Goal: Transaction & Acquisition: Purchase product/service

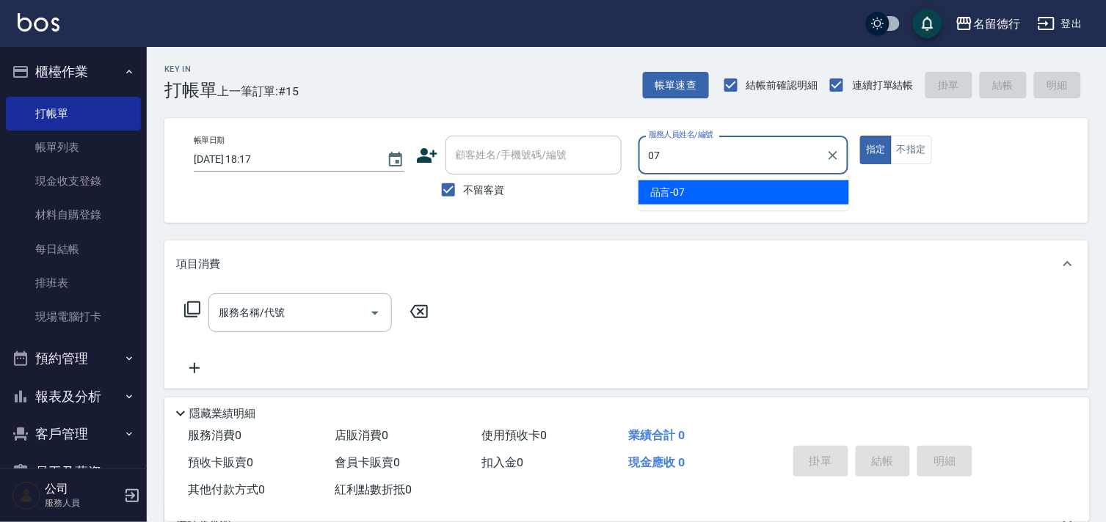
click at [737, 199] on div "品言 -07" at bounding box center [743, 193] width 211 height 24
type input "品言-07"
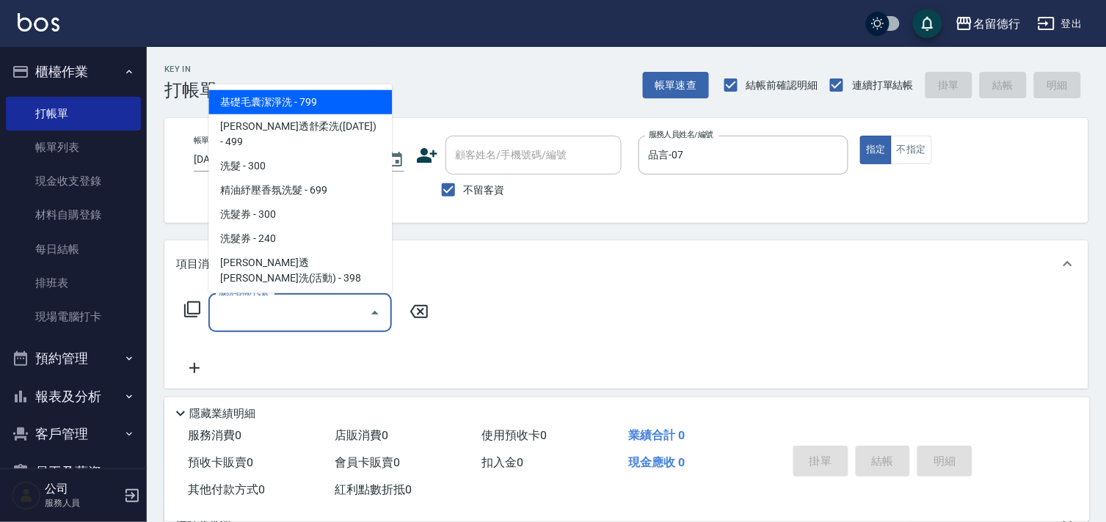
click at [266, 311] on div "服務名稱/代號 服務名稱/代號" at bounding box center [299, 313] width 183 height 39
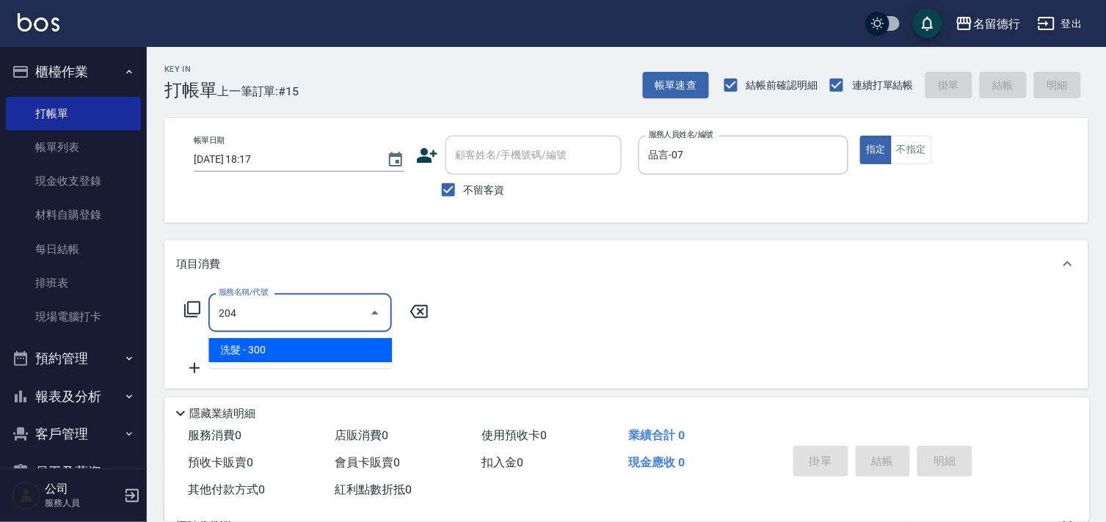
click at [273, 348] on span "洗髮 - 300" at bounding box center [299, 350] width 183 height 24
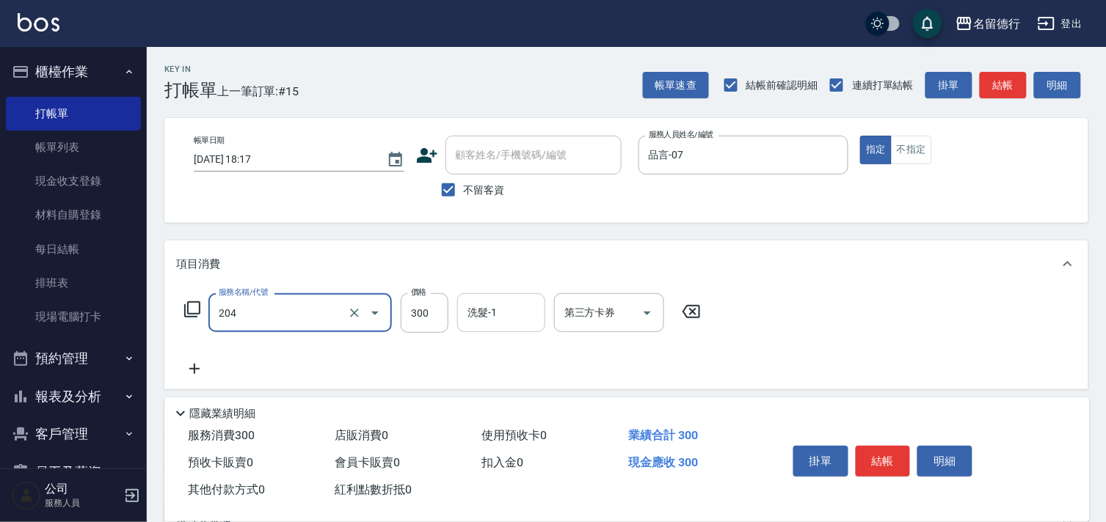
click at [487, 316] on div "洗髮-1 洗髮-1" at bounding box center [501, 313] width 88 height 39
type input "洗髮(204)"
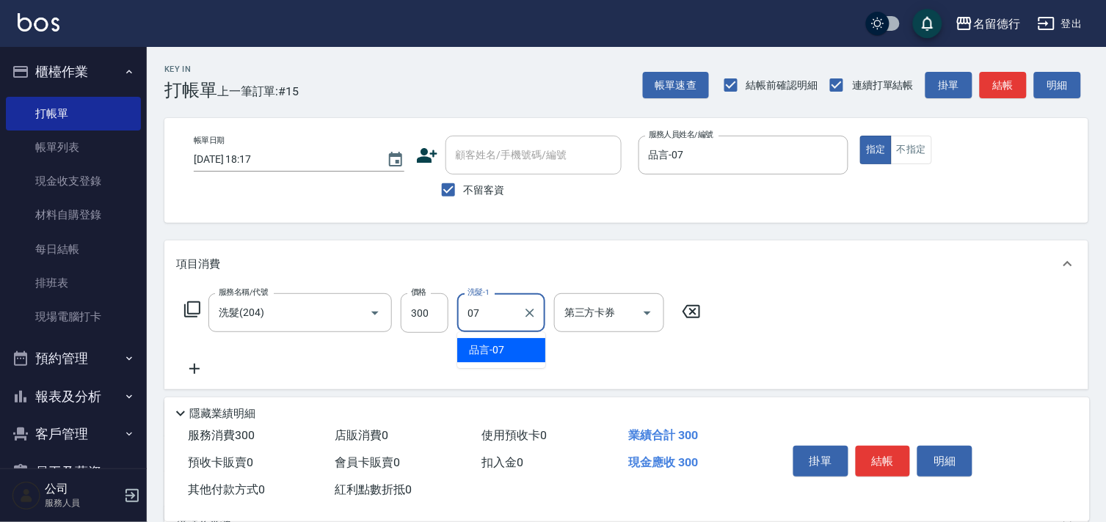
click at [483, 349] on span "品言 -07" at bounding box center [486, 350] width 35 height 15
type input "品言-07"
click at [188, 365] on icon at bounding box center [194, 369] width 37 height 18
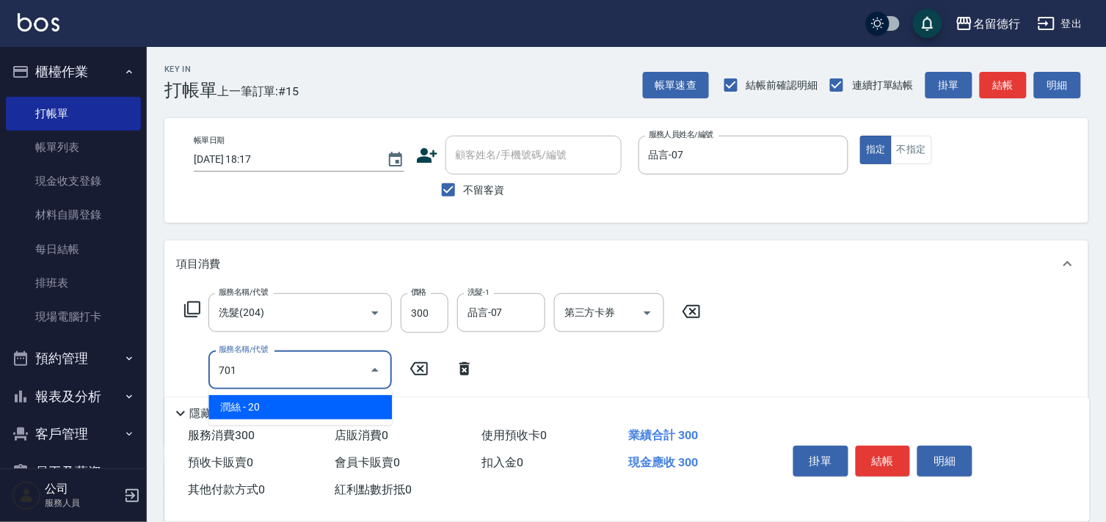
click at [269, 401] on span "潤絲 - 20" at bounding box center [299, 408] width 183 height 24
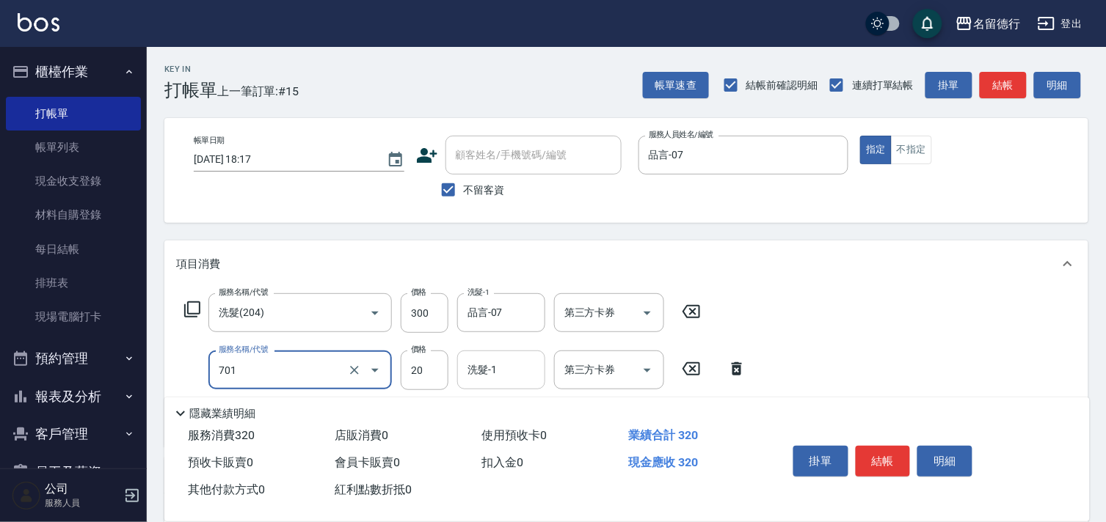
click at [494, 377] on input "洗髮-1" at bounding box center [501, 370] width 75 height 26
type input "潤絲(701)"
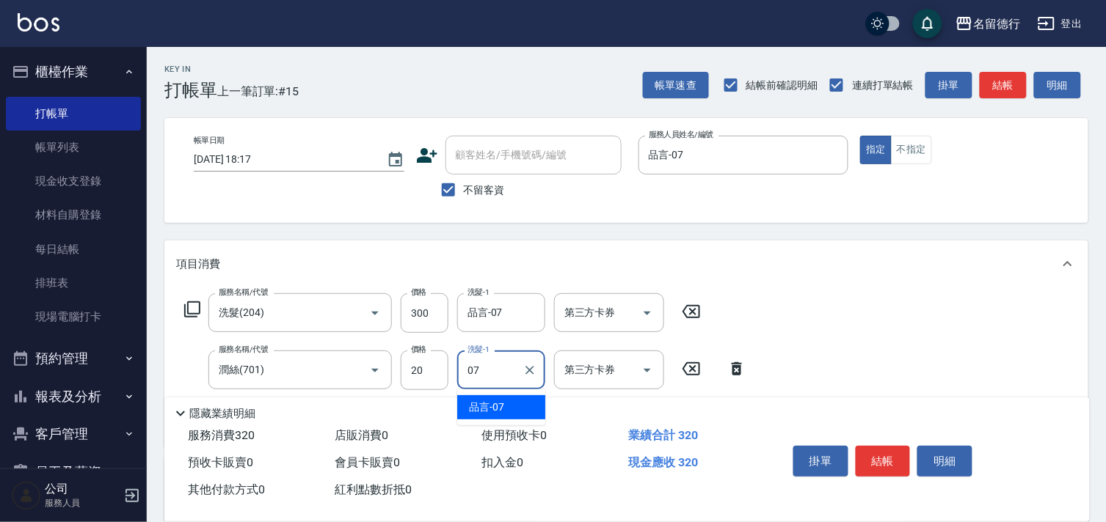
click at [495, 401] on span "品言 -07" at bounding box center [486, 407] width 35 height 15
type input "品言-07"
click at [804, 340] on div "服務名稱/代號 洗髮(204) 服務名稱/代號 價格 300 價格 洗髮-1 品言-07 洗髮-1 第三方卡券 第三方卡券 服務名稱/代號 潤絲(701) 服…" at bounding box center [626, 367] width 924 height 159
click at [873, 459] on button "結帳" at bounding box center [883, 461] width 55 height 31
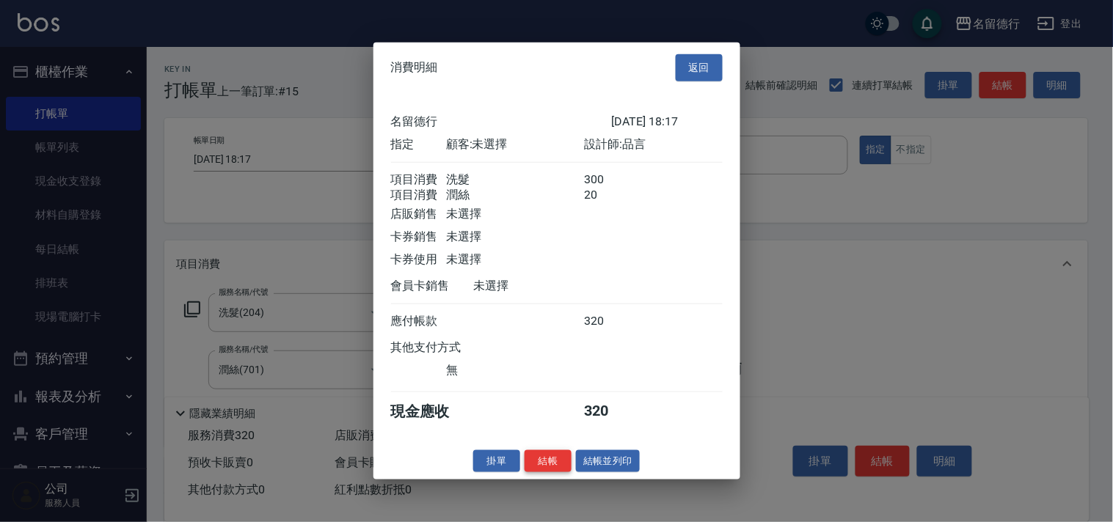
click at [546, 473] on button "結帳" at bounding box center [548, 461] width 47 height 23
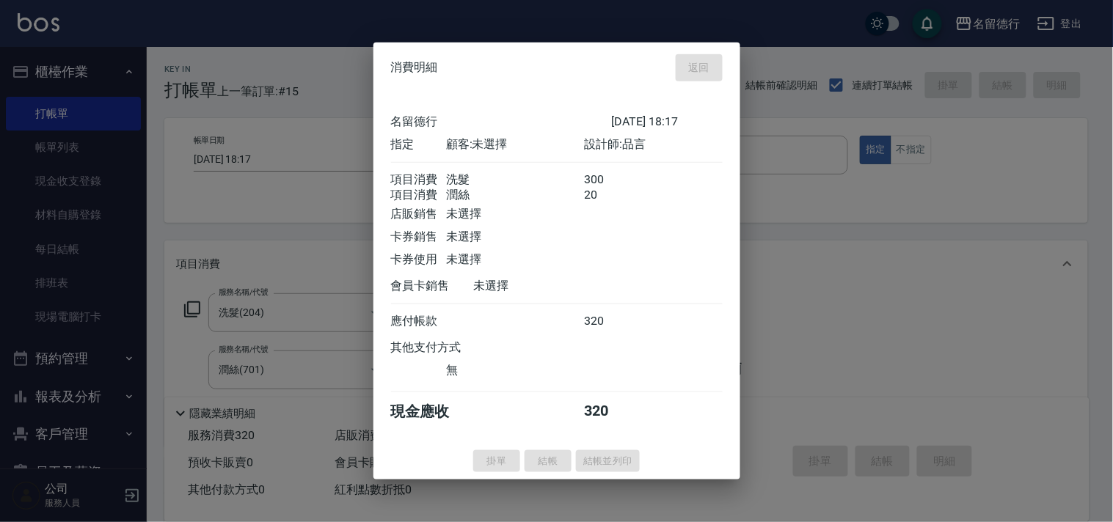
type input "[DATE] 19:00"
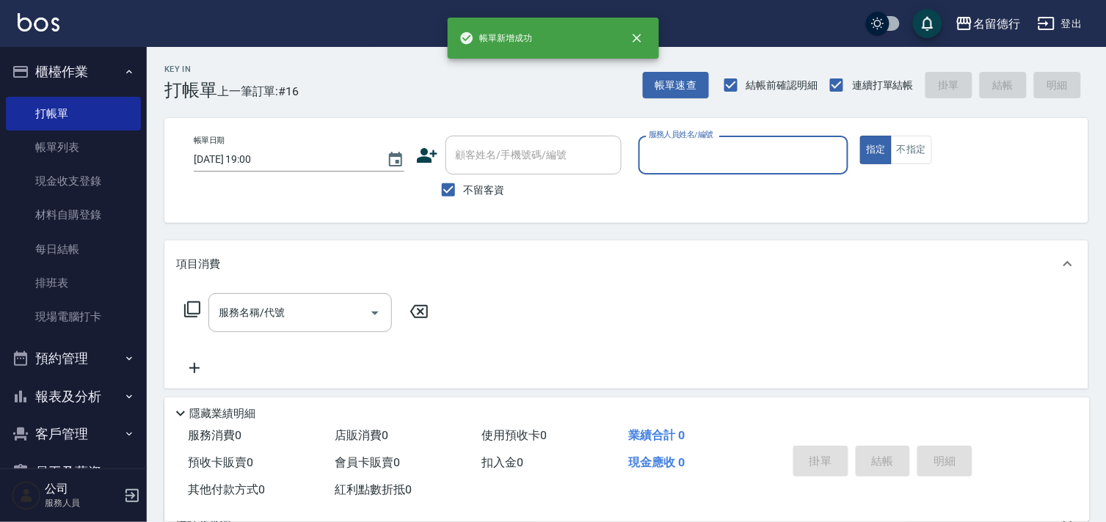
click at [467, 194] on span "不留客資" at bounding box center [484, 190] width 41 height 15
click at [464, 194] on input "不留客資" at bounding box center [448, 190] width 31 height 31
checkbox input "false"
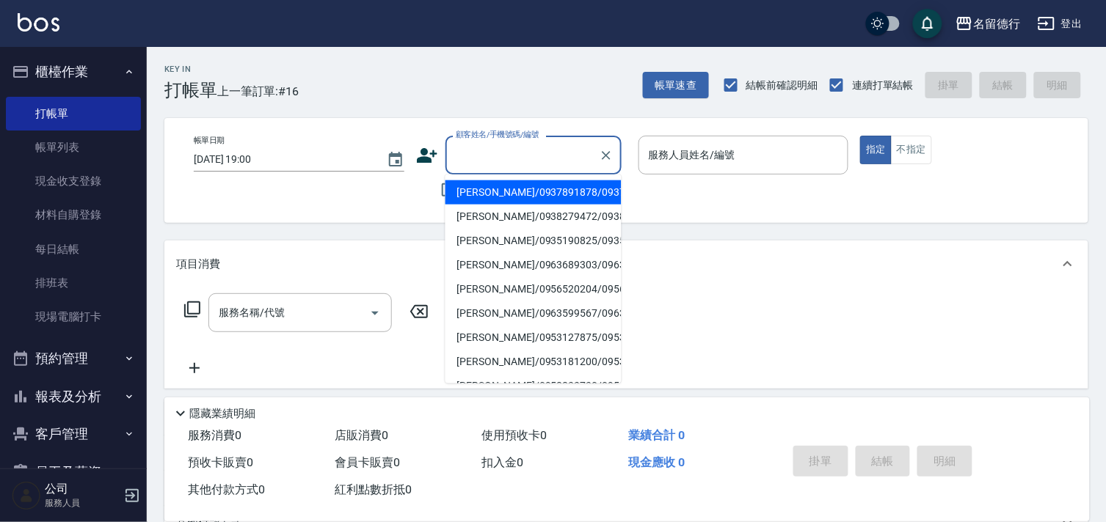
click at [468, 156] on div "顧客姓名/手機號碼/編號 顧客姓名/手機號碼/編號" at bounding box center [533, 155] width 176 height 39
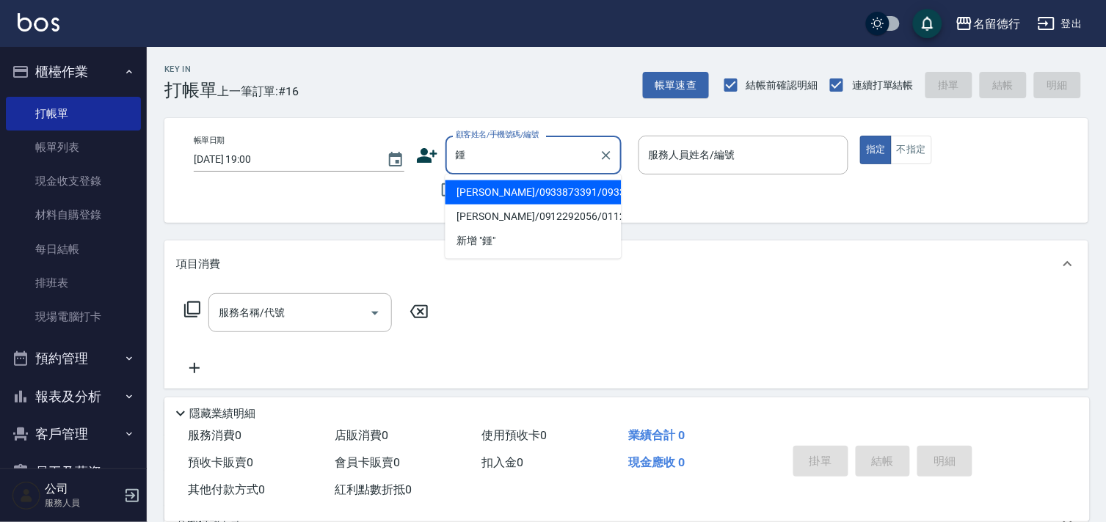
click at [517, 205] on li "[PERSON_NAME]/0933873391/0933873391" at bounding box center [533, 193] width 176 height 24
type input "[PERSON_NAME]/0933873391/0933873391"
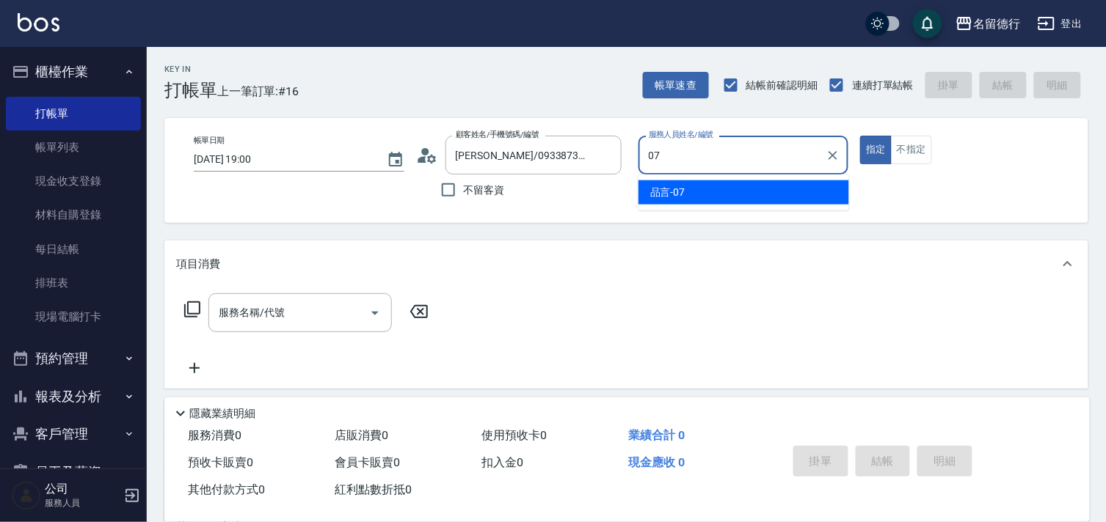
click at [687, 189] on div "品言 -07" at bounding box center [743, 193] width 211 height 24
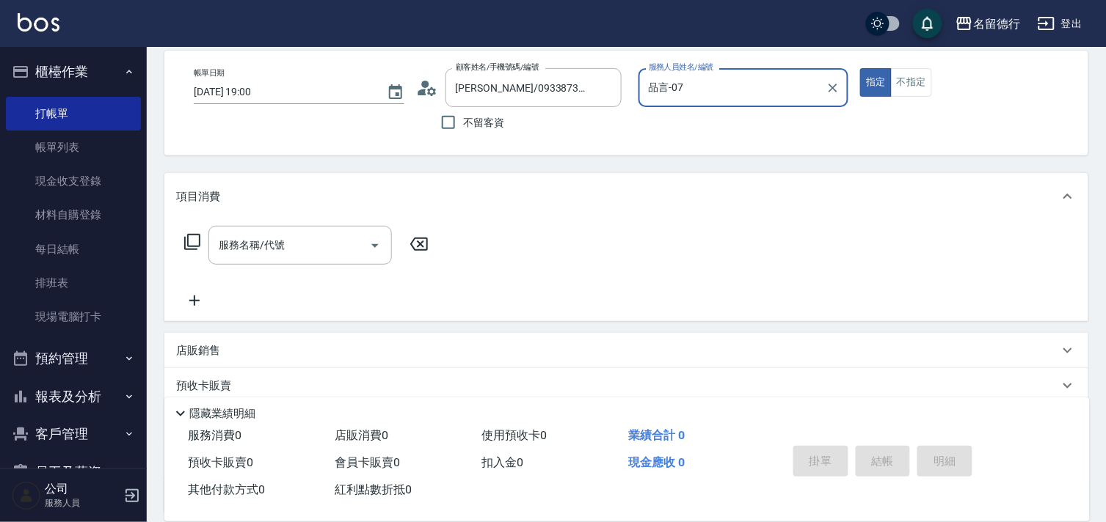
scroll to position [163, 0]
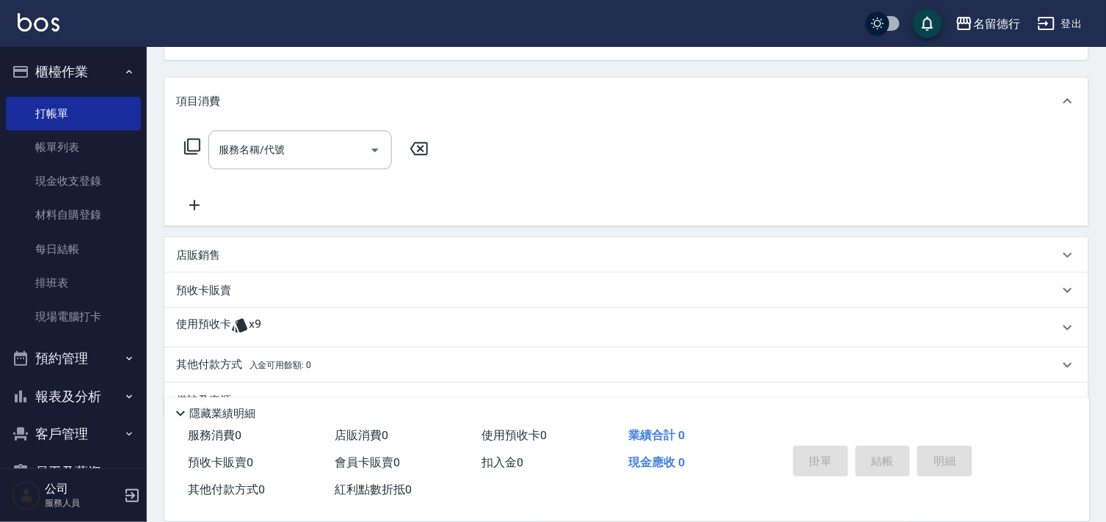
type input "品言-07"
click at [214, 325] on p "使用預收卡" at bounding box center [203, 328] width 55 height 22
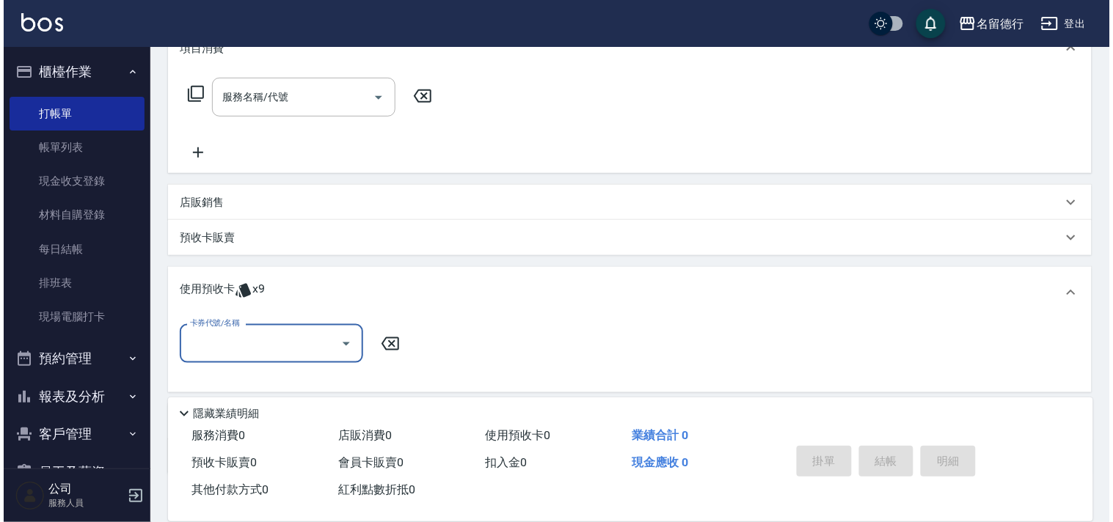
scroll to position [244, 0]
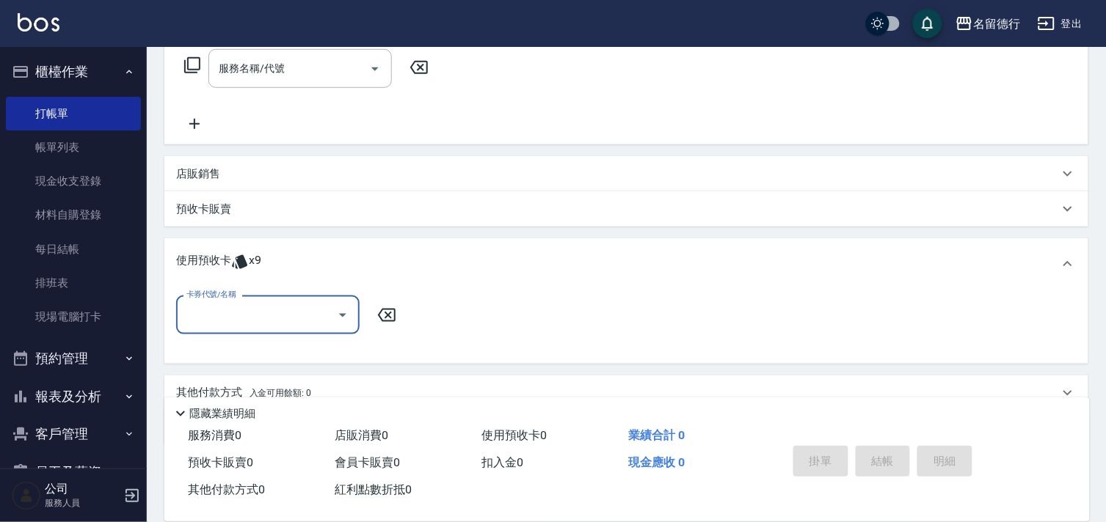
click at [231, 318] on input "卡券代號/名稱" at bounding box center [257, 315] width 148 height 26
click at [291, 354] on div "洗髮券售 剩餘9張" at bounding box center [267, 352] width 183 height 24
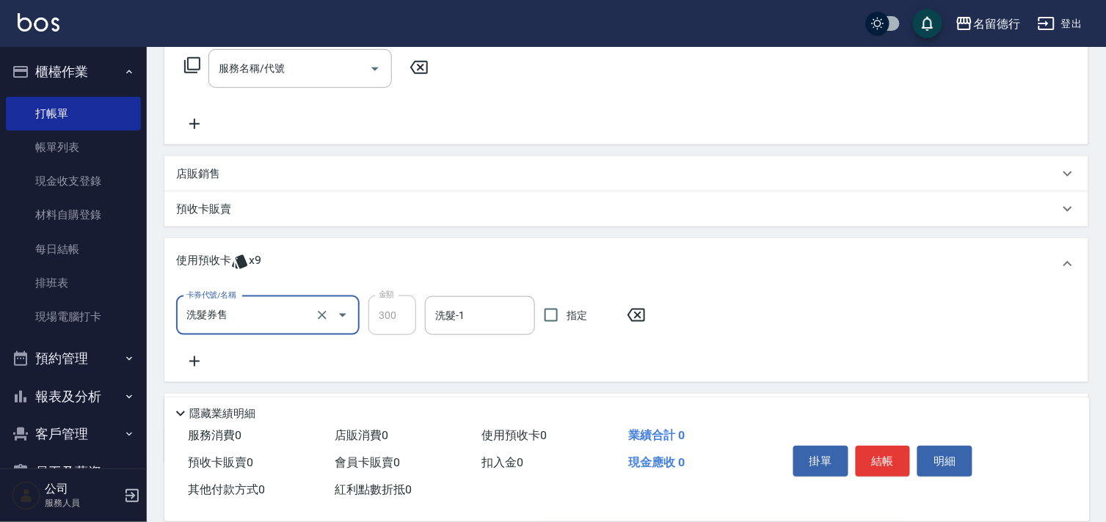
type input "洗髮券售"
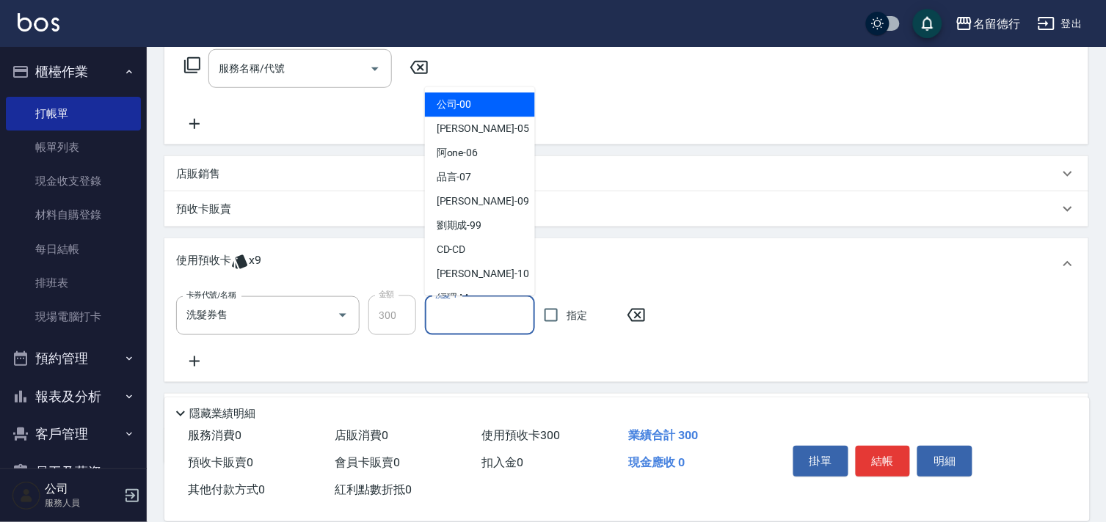
click at [486, 318] on input "洗髮-1" at bounding box center [479, 316] width 97 height 26
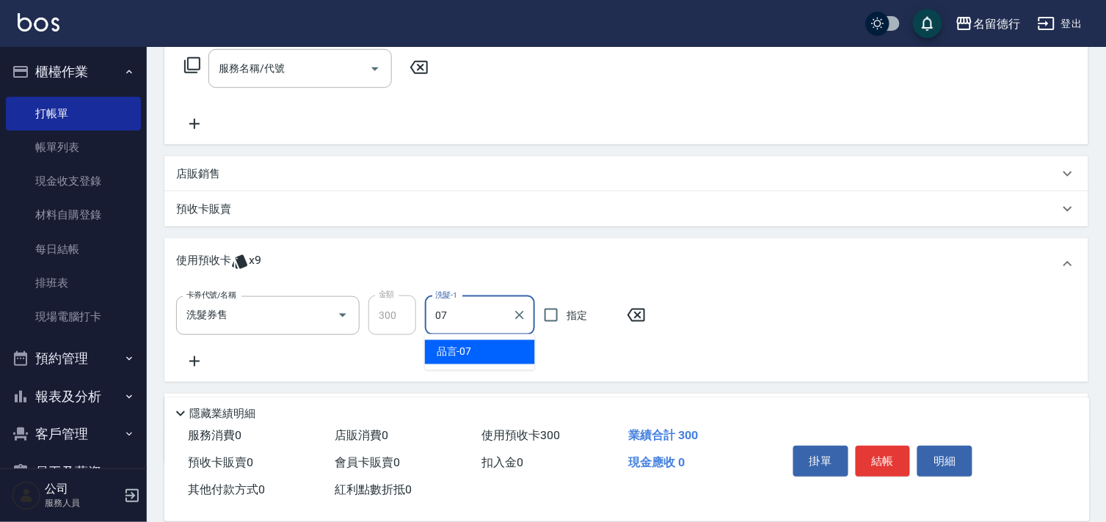
click at [482, 347] on div "品言 -07" at bounding box center [480, 352] width 110 height 24
type input "品言-07"
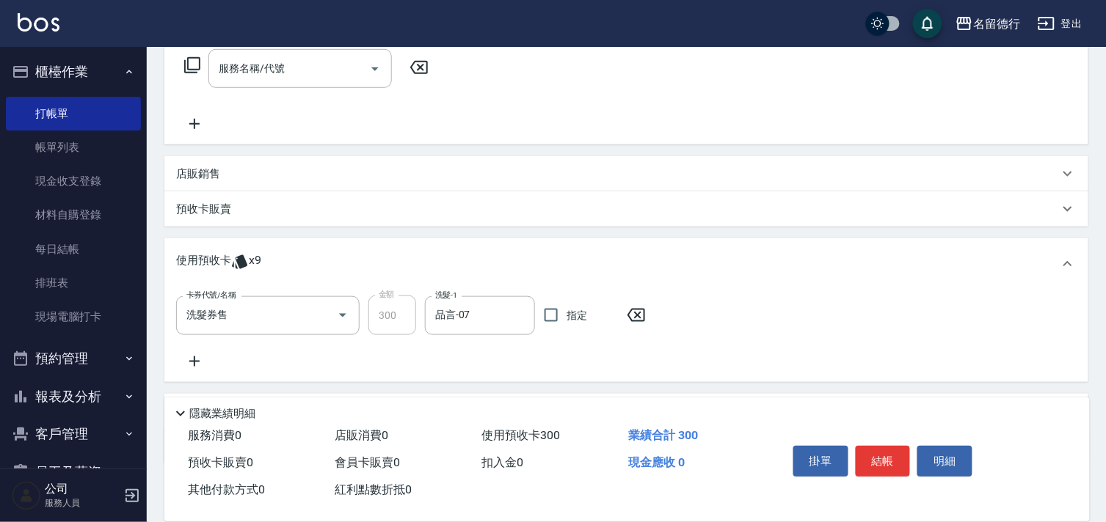
click at [569, 314] on span "指定" at bounding box center [577, 315] width 21 height 15
click at [567, 314] on input "指定" at bounding box center [551, 315] width 31 height 31
checkbox input "true"
click at [265, 68] on div "服務名稱/代號 服務名稱/代號" at bounding box center [299, 68] width 183 height 39
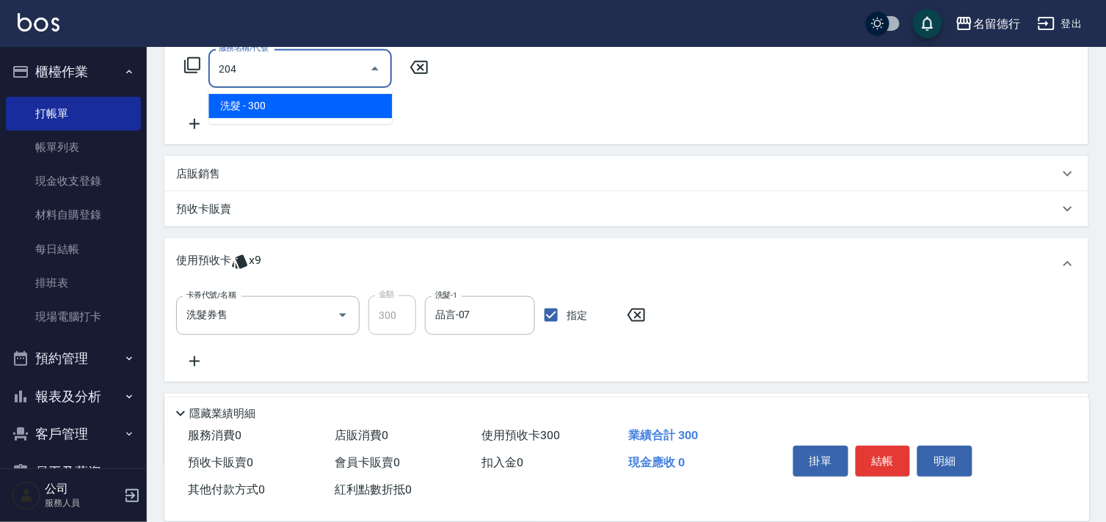
click at [266, 119] on ul "洗髮 - 300" at bounding box center [299, 106] width 183 height 36
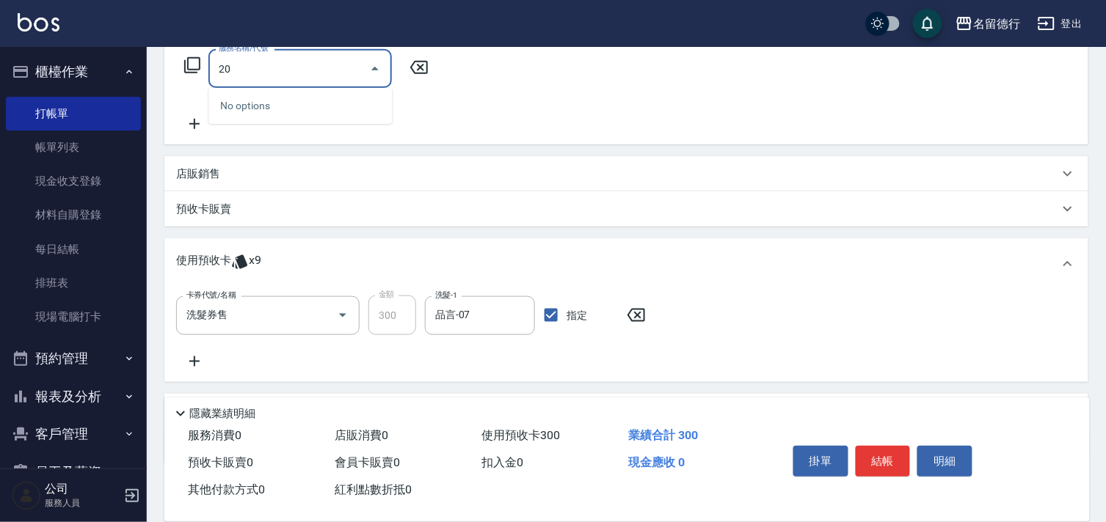
type input "2"
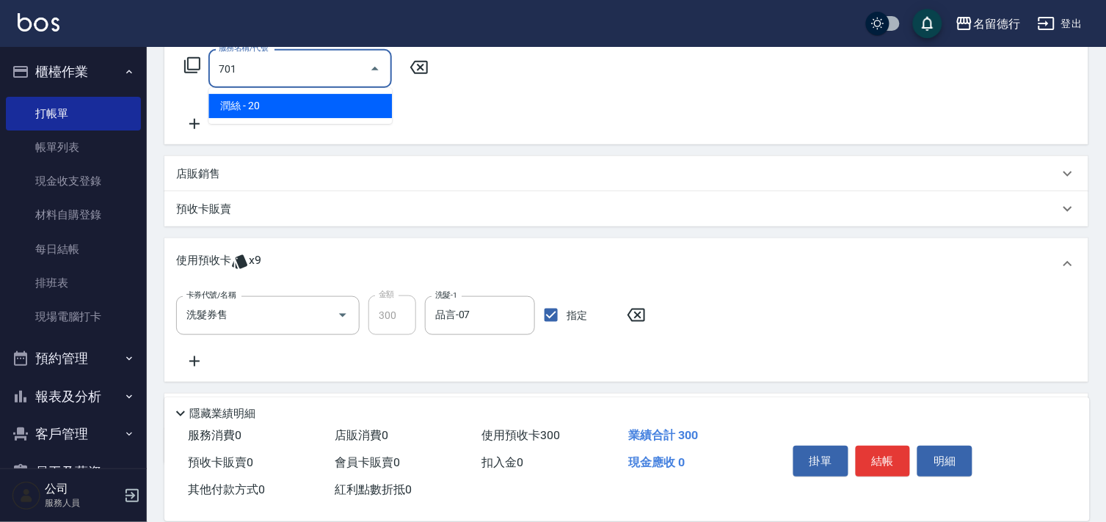
click at [276, 109] on span "潤絲 - 20" at bounding box center [299, 106] width 183 height 24
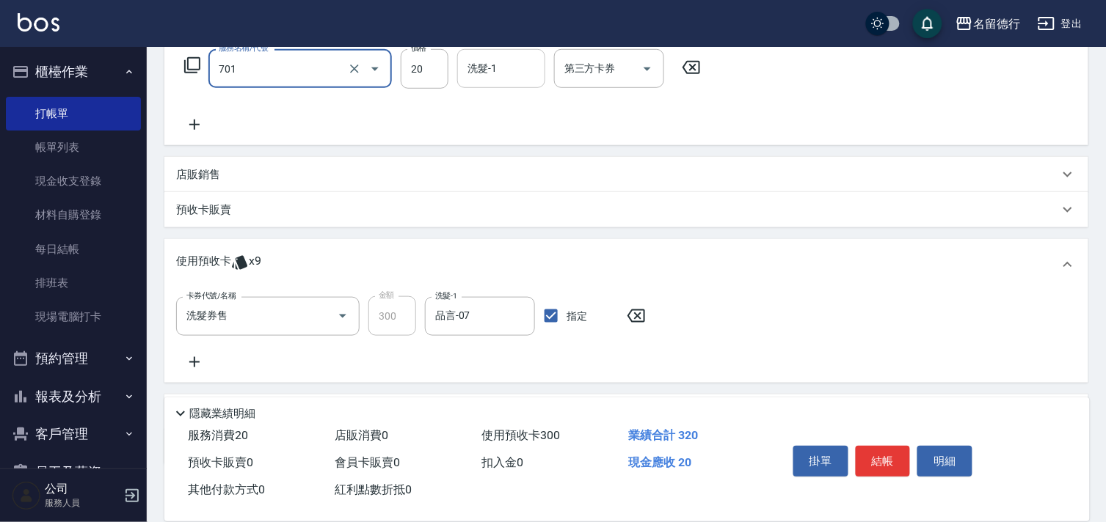
click at [492, 76] on input "洗髮-1" at bounding box center [501, 69] width 75 height 26
type input "潤絲(701)"
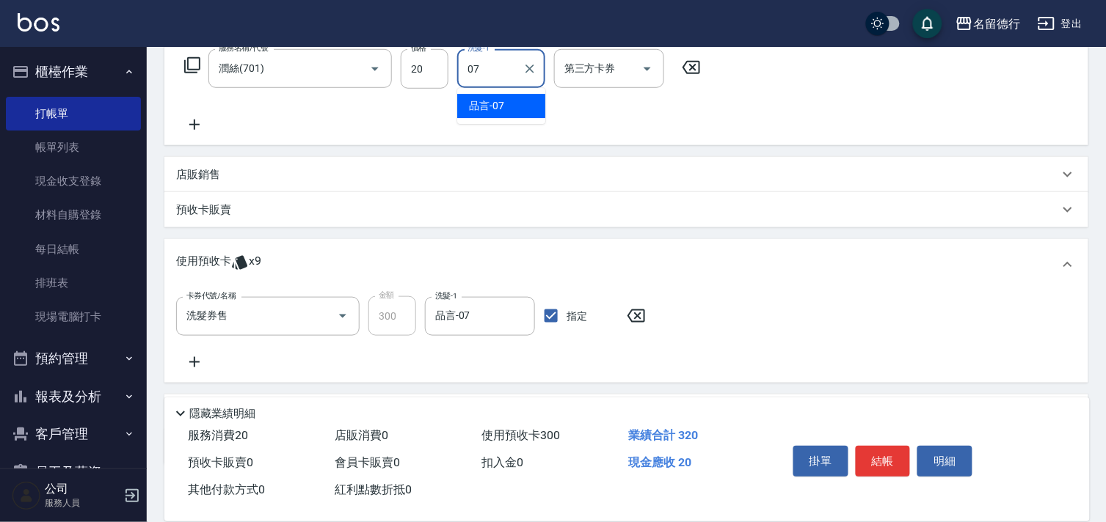
click at [500, 103] on span "品言 -07" at bounding box center [486, 105] width 35 height 15
type input "品言-07"
click at [896, 455] on button "結帳" at bounding box center [883, 461] width 55 height 31
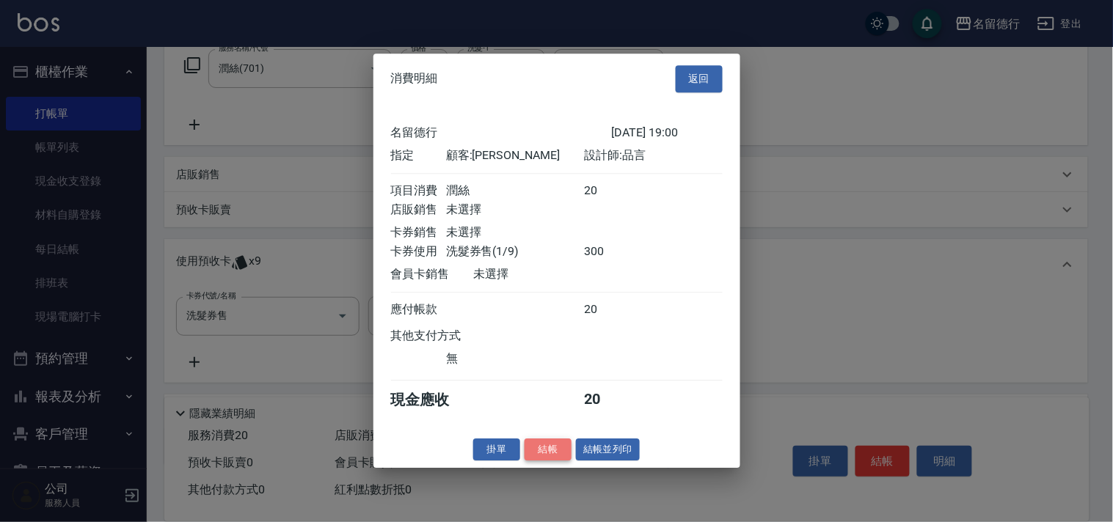
click at [543, 459] on button "結帳" at bounding box center [548, 450] width 47 height 23
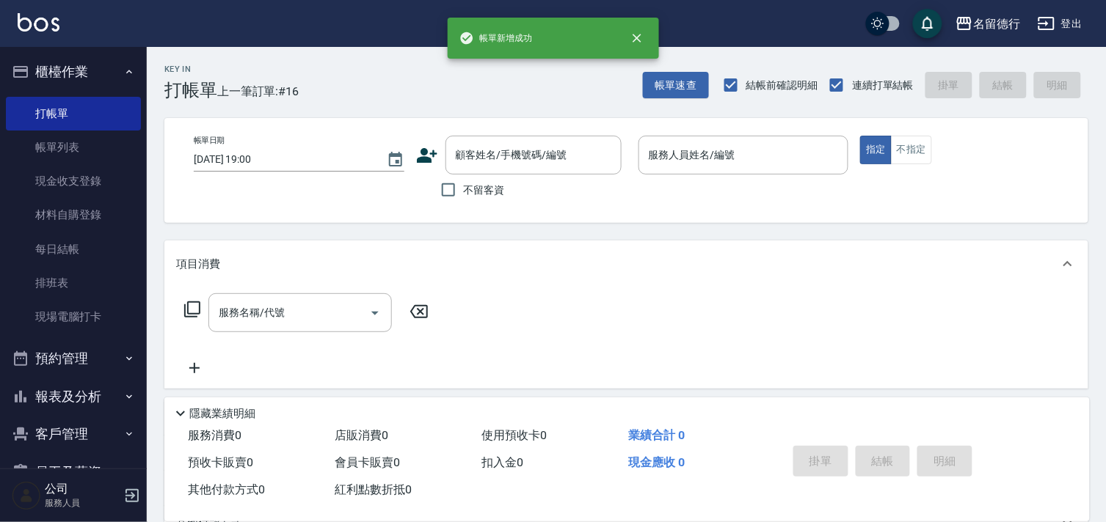
scroll to position [0, 0]
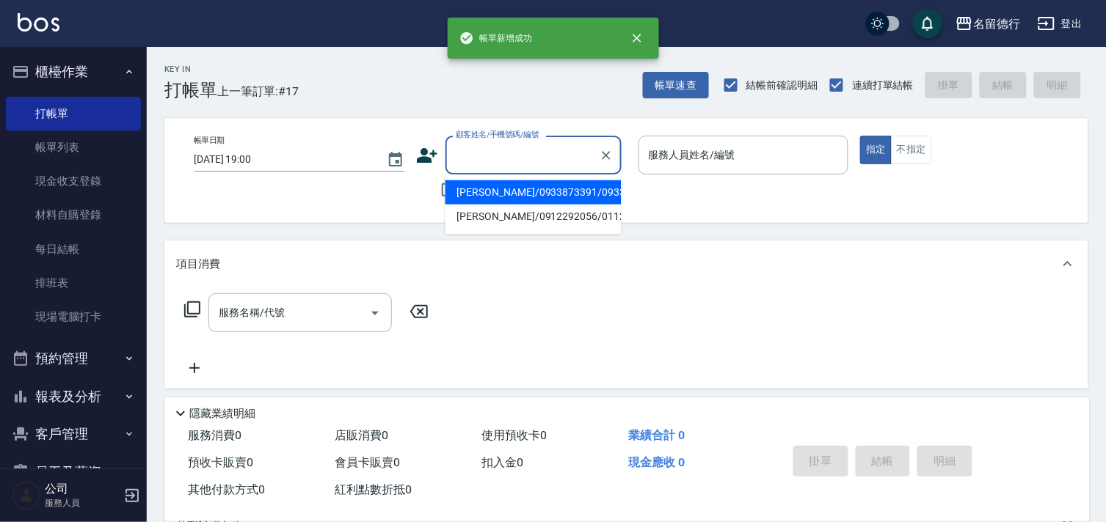
click at [486, 150] on input "顧客姓名/手機號碼/編號" at bounding box center [522, 155] width 141 height 26
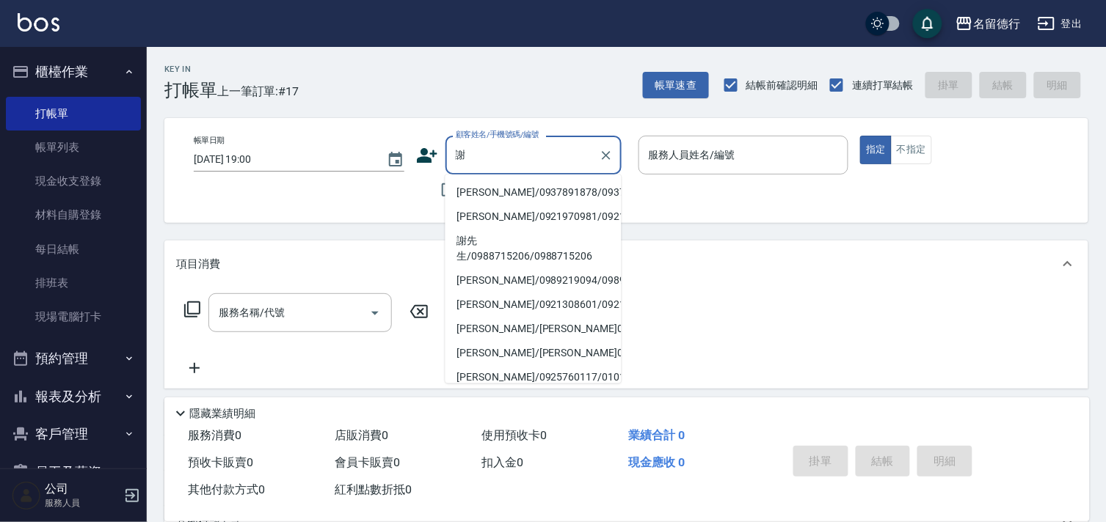
click at [520, 205] on li "[PERSON_NAME]/0937891878/0937891878" at bounding box center [533, 193] width 176 height 24
type input "[PERSON_NAME]/0937891878/0937891878"
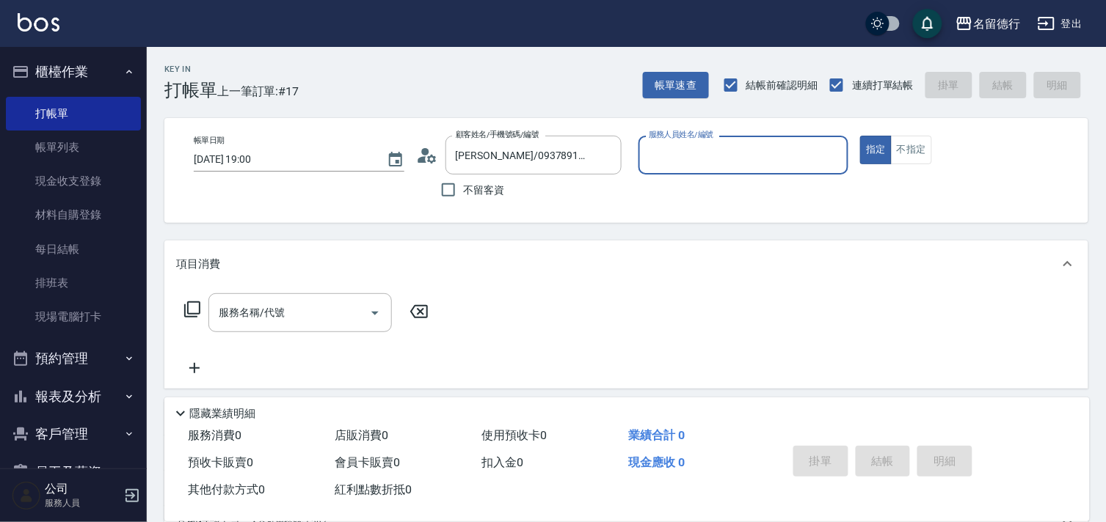
type input "品言-07"
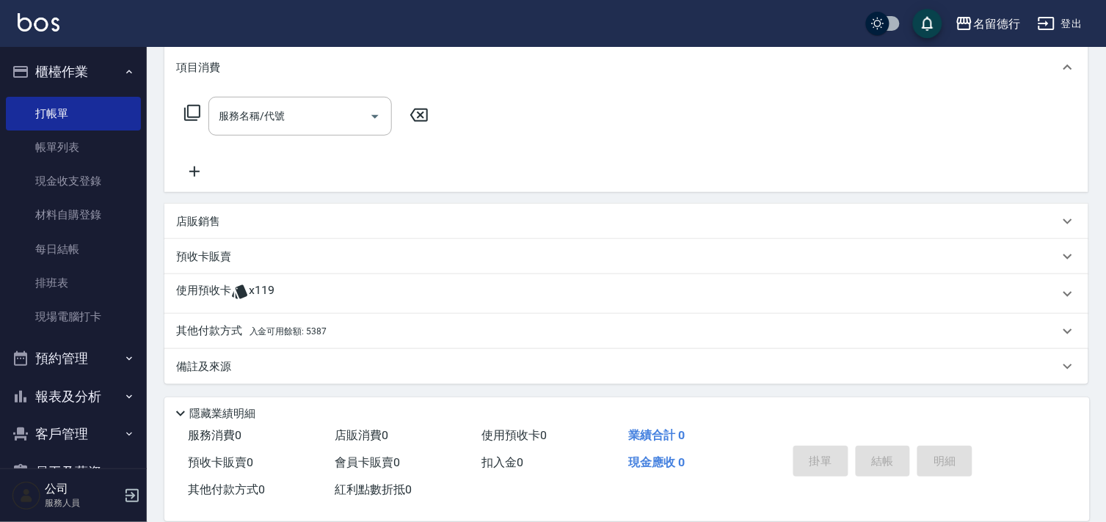
click at [236, 285] on icon at bounding box center [240, 292] width 18 height 18
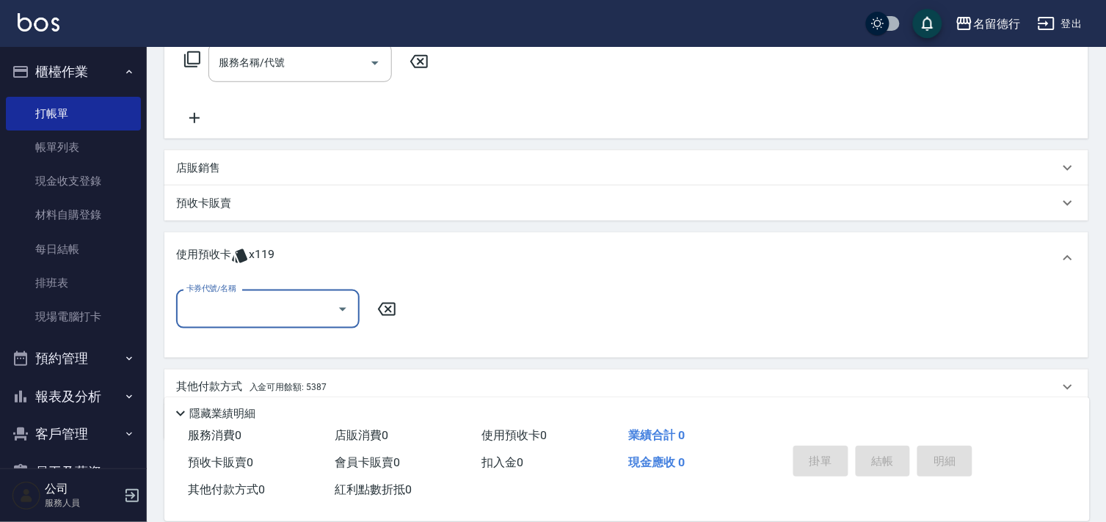
scroll to position [279, 0]
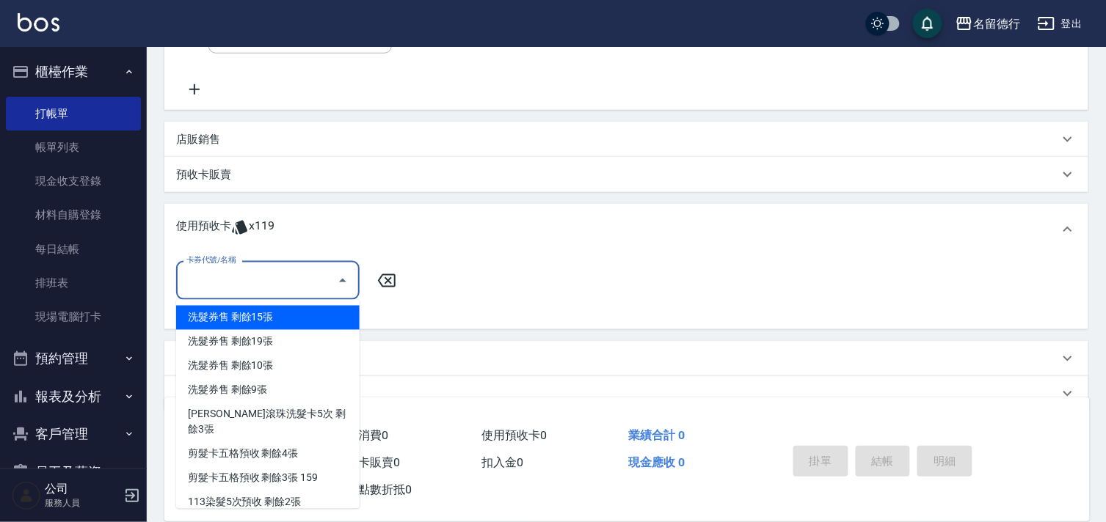
click at [236, 284] on input "卡券代號/名稱" at bounding box center [257, 281] width 148 height 26
click at [277, 319] on div "洗髮券售 剩餘15張" at bounding box center [267, 318] width 183 height 24
type input "洗髮券售"
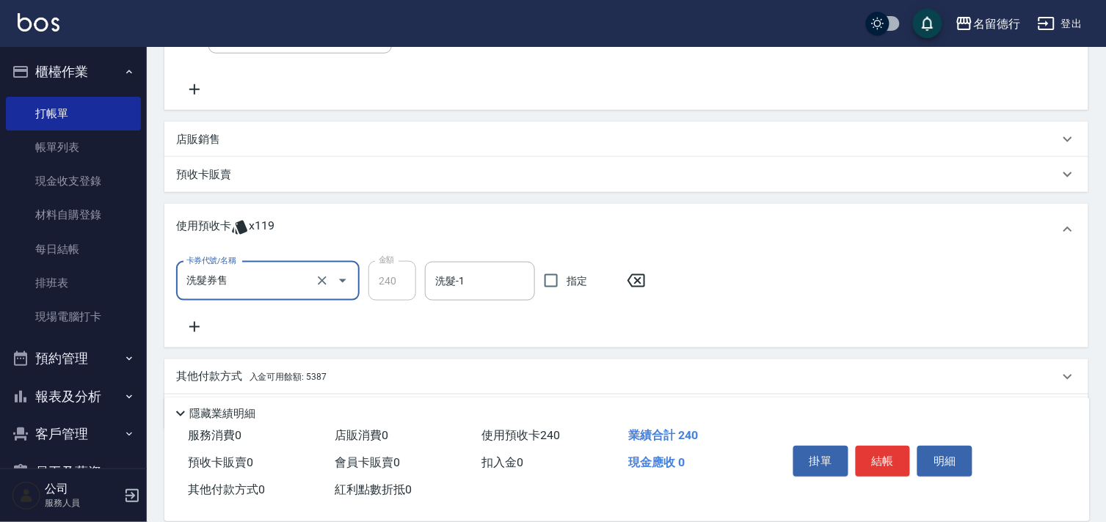
click at [308, 285] on input "洗髮券售" at bounding box center [247, 282] width 129 height 26
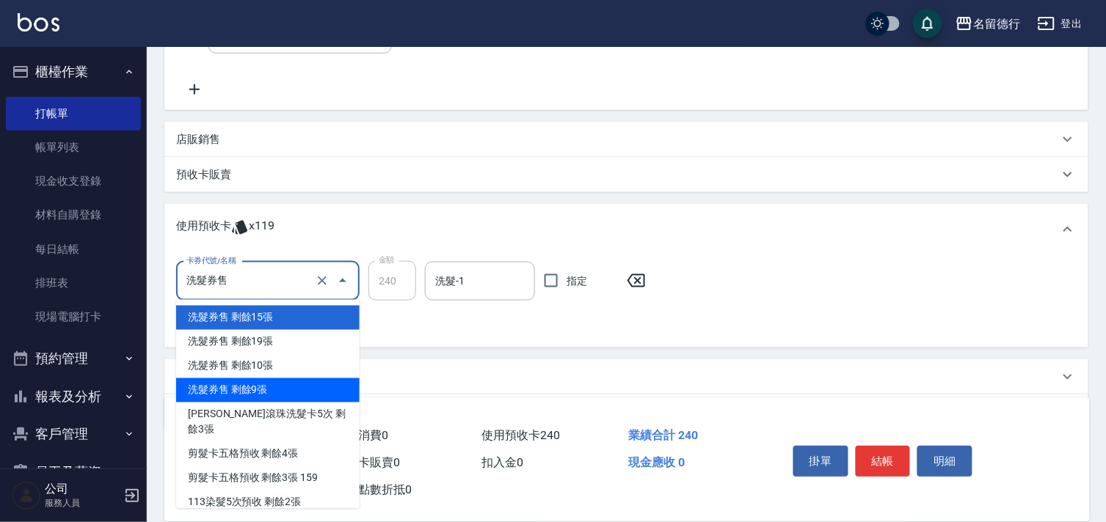
click at [284, 385] on div "洗髮券售 剩餘9張" at bounding box center [267, 391] width 183 height 24
click at [268, 277] on input "洗髮券售" at bounding box center [247, 282] width 129 height 26
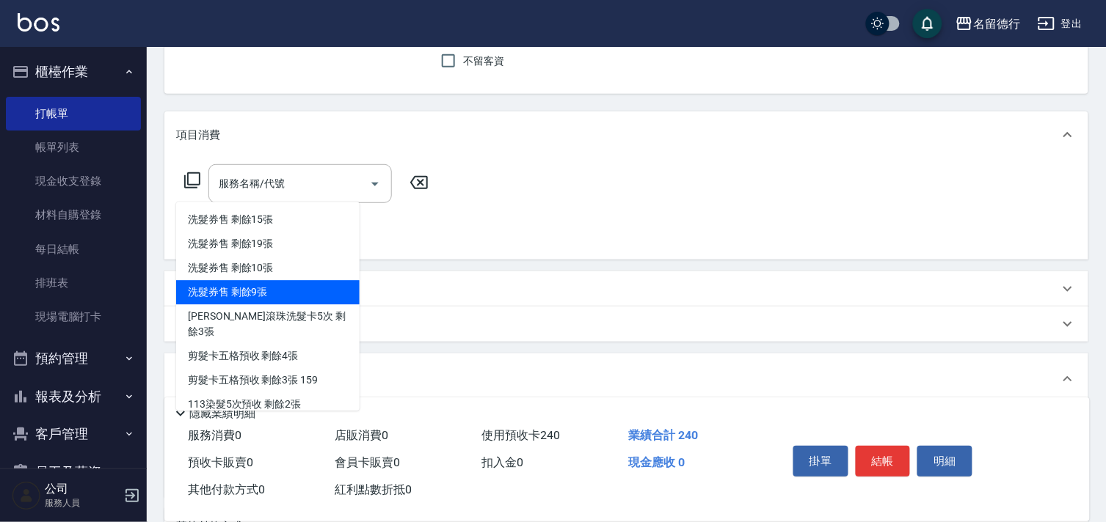
scroll to position [325, 0]
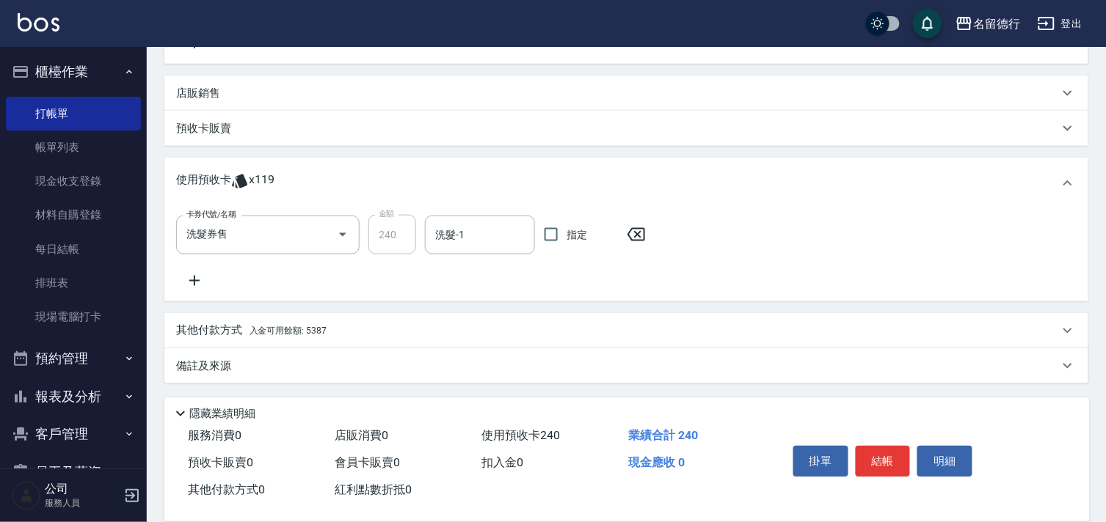
click at [633, 236] on icon at bounding box center [636, 235] width 37 height 18
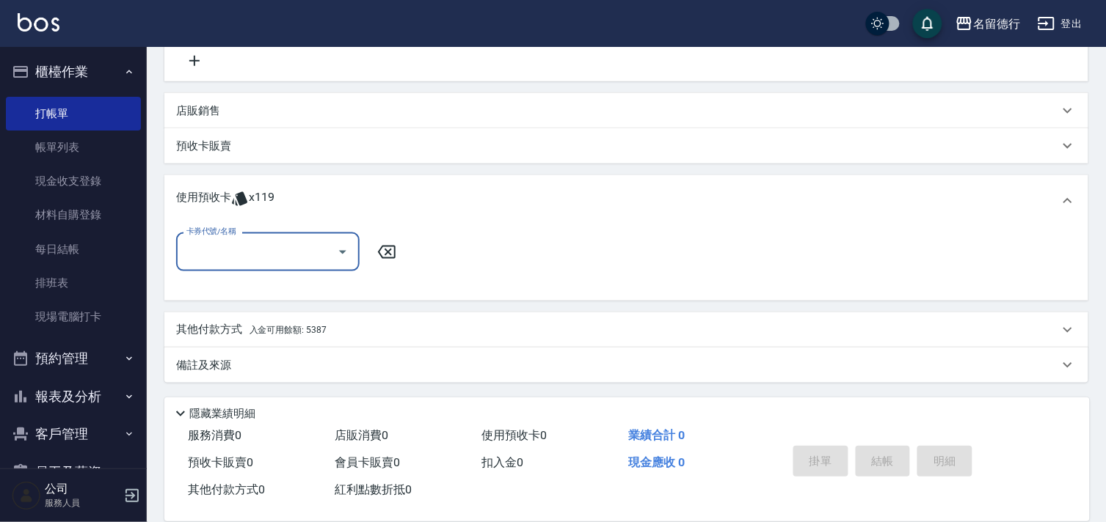
scroll to position [306, 0]
click at [215, 142] on p "預收卡販賣" at bounding box center [203, 147] width 55 height 15
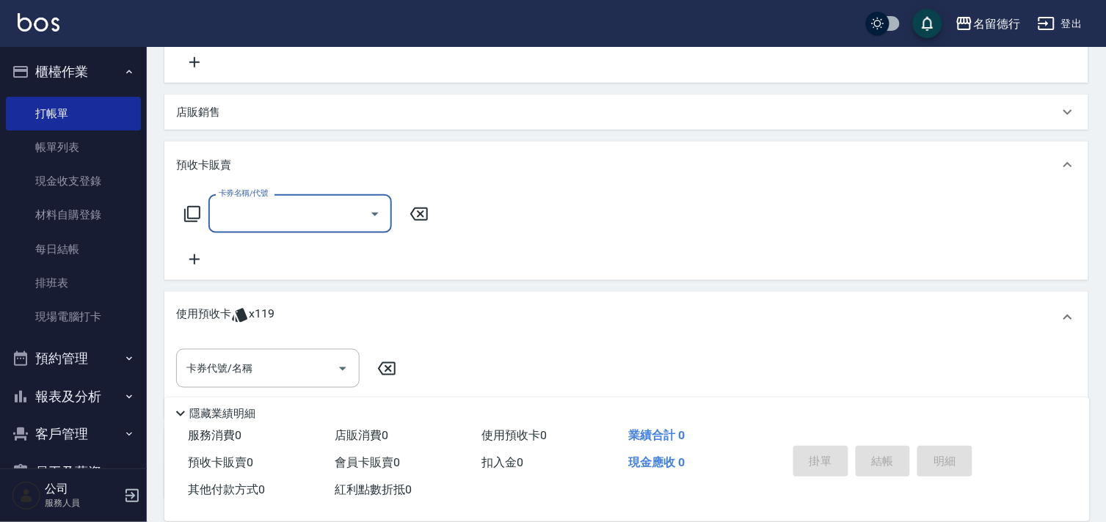
scroll to position [1, 0]
click at [236, 211] on input "卡券名稱/代號" at bounding box center [289, 214] width 148 height 26
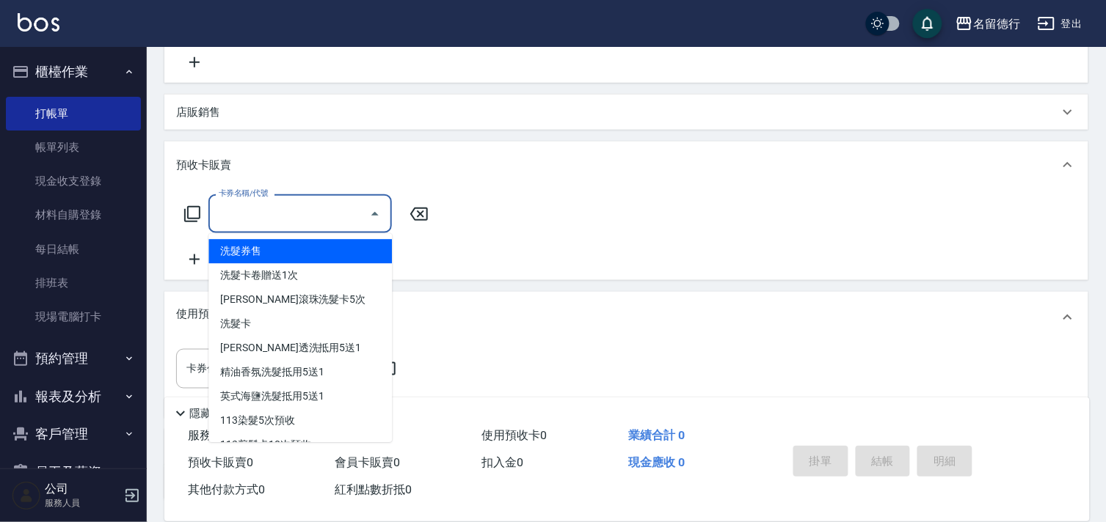
click at [272, 253] on span "洗髮券售" at bounding box center [299, 252] width 183 height 24
type input "洗髮券售(991)"
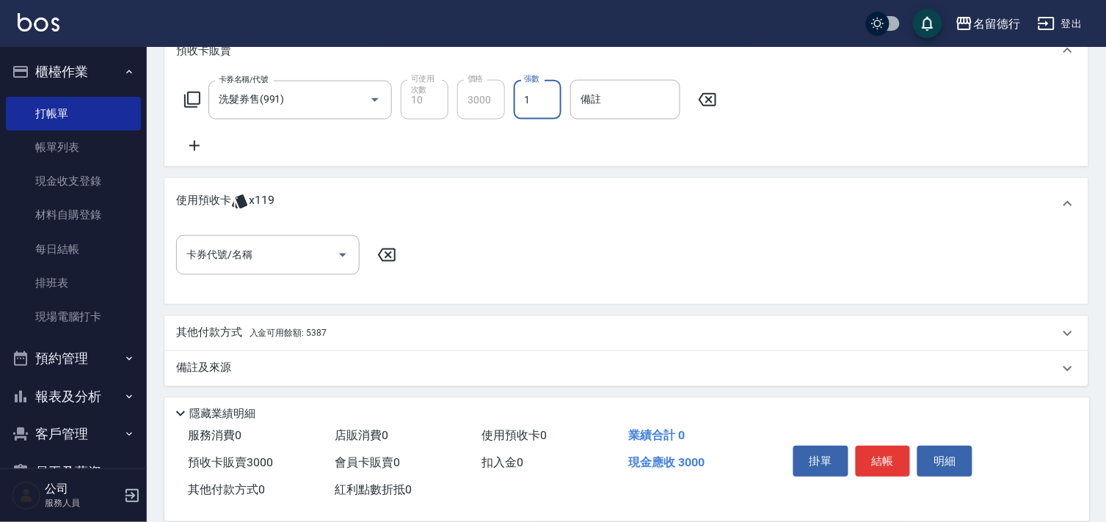
scroll to position [423, 0]
click at [277, 332] on span "入金可用餘額: 5387" at bounding box center [288, 332] width 77 height 10
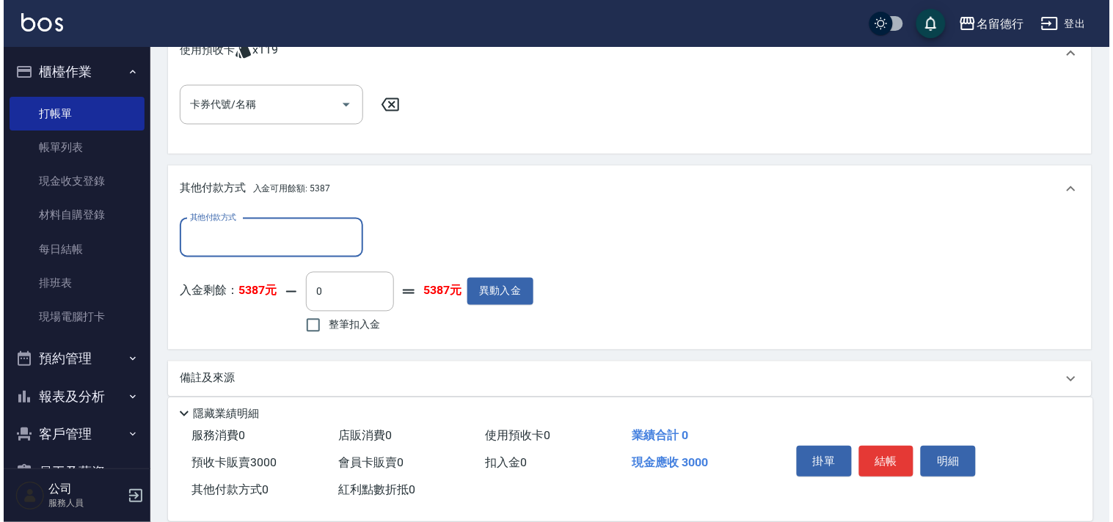
scroll to position [583, 0]
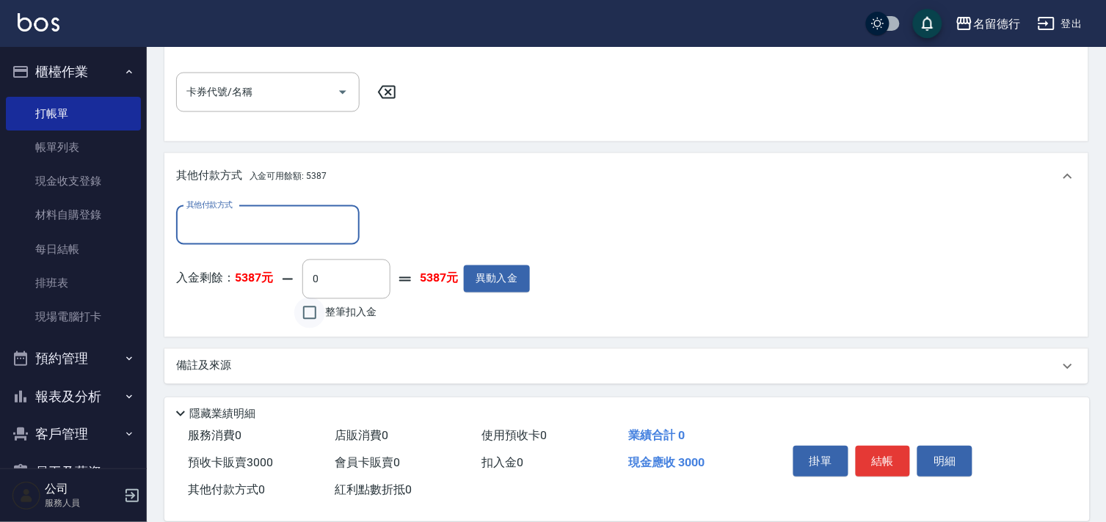
click at [309, 310] on input "整筆扣入金" at bounding box center [309, 313] width 31 height 31
checkbox input "true"
type input "3000"
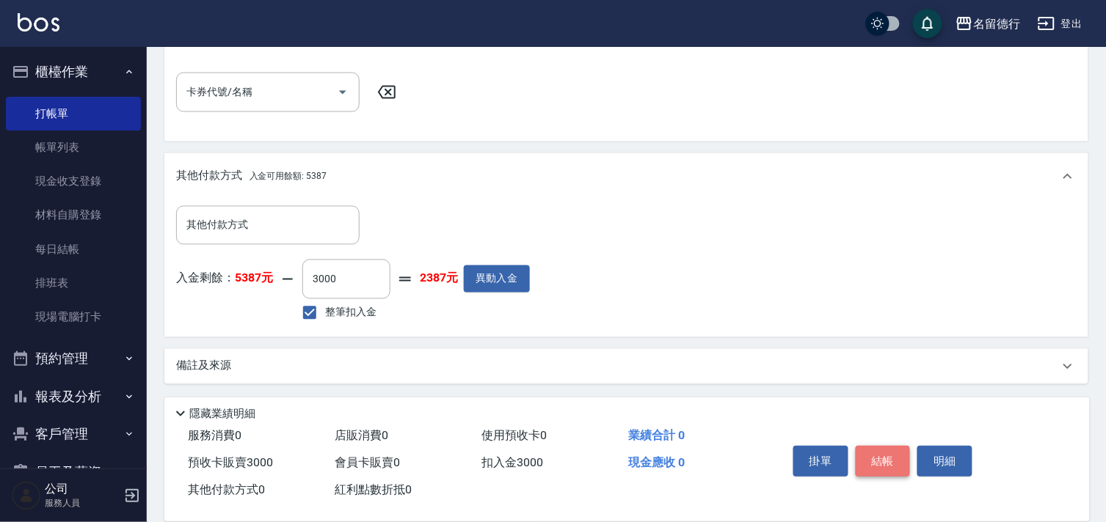
click at [881, 459] on button "結帳" at bounding box center [883, 461] width 55 height 31
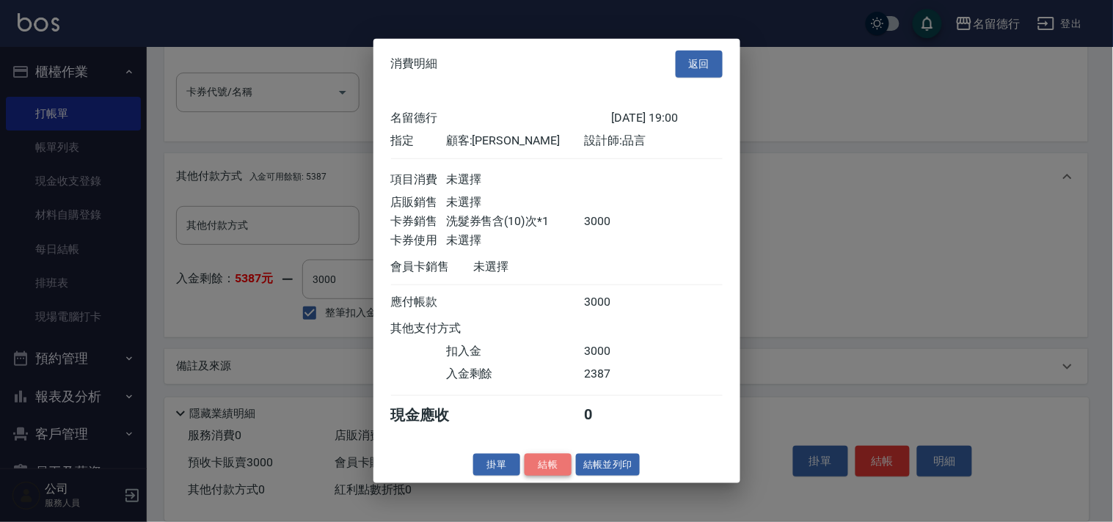
click at [545, 476] on button "結帳" at bounding box center [548, 465] width 47 height 23
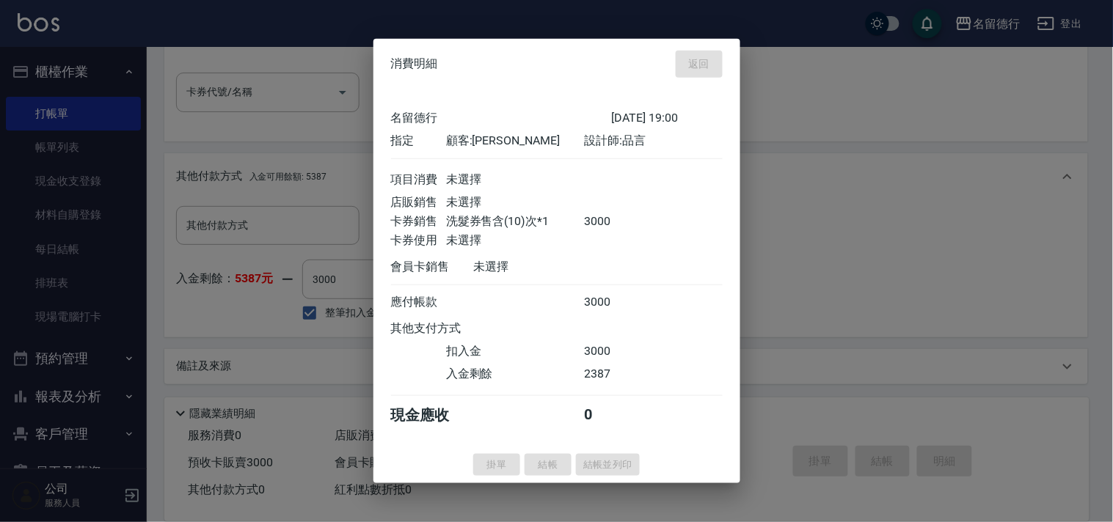
type input "[DATE] 19:01"
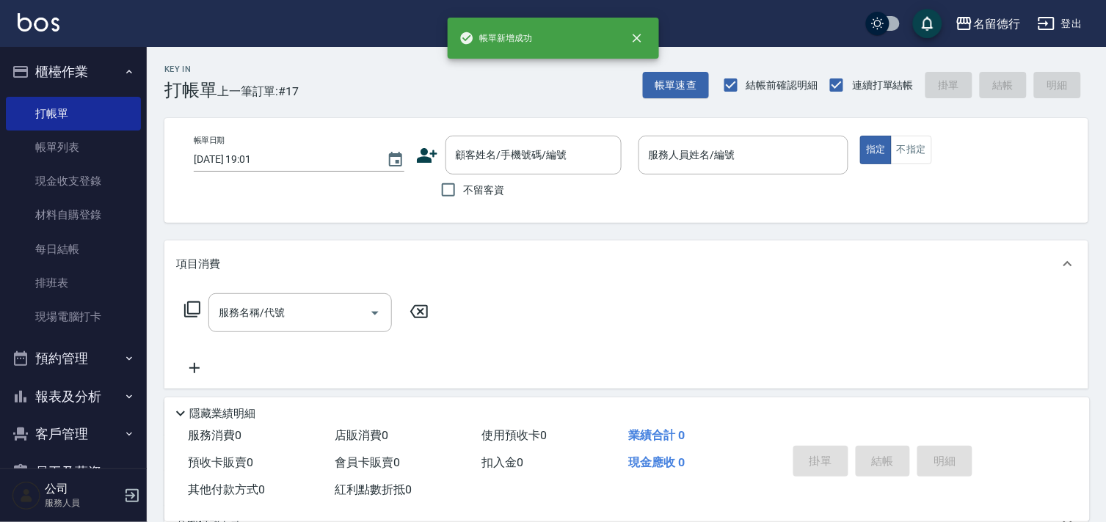
scroll to position [0, 0]
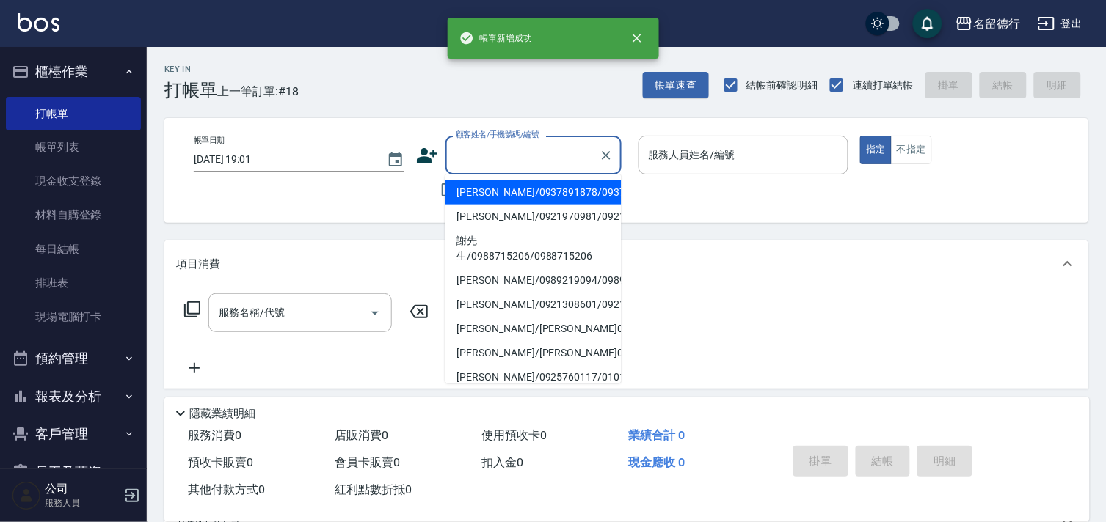
click at [473, 150] on input "顧客姓名/手機號碼/編號" at bounding box center [522, 155] width 141 height 26
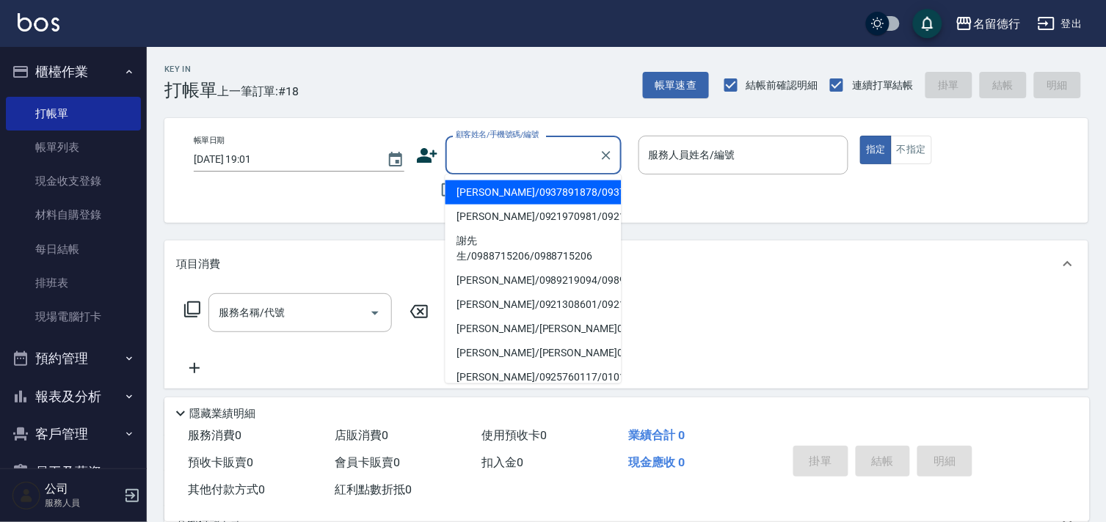
click at [497, 205] on li "[PERSON_NAME]/0937891878/0937891878" at bounding box center [533, 193] width 176 height 24
type input "[PERSON_NAME]/0937891878/0937891878"
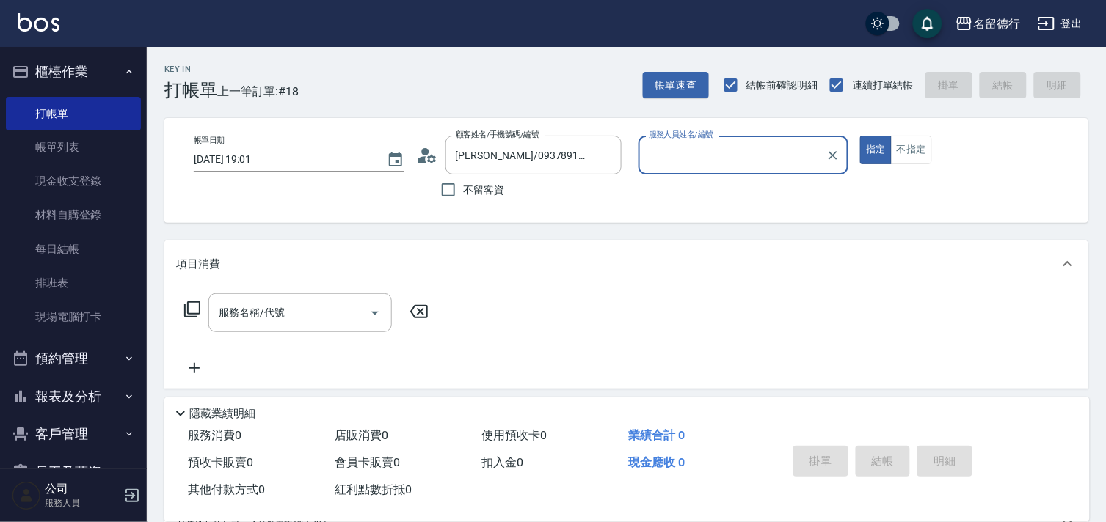
type input "品言-07"
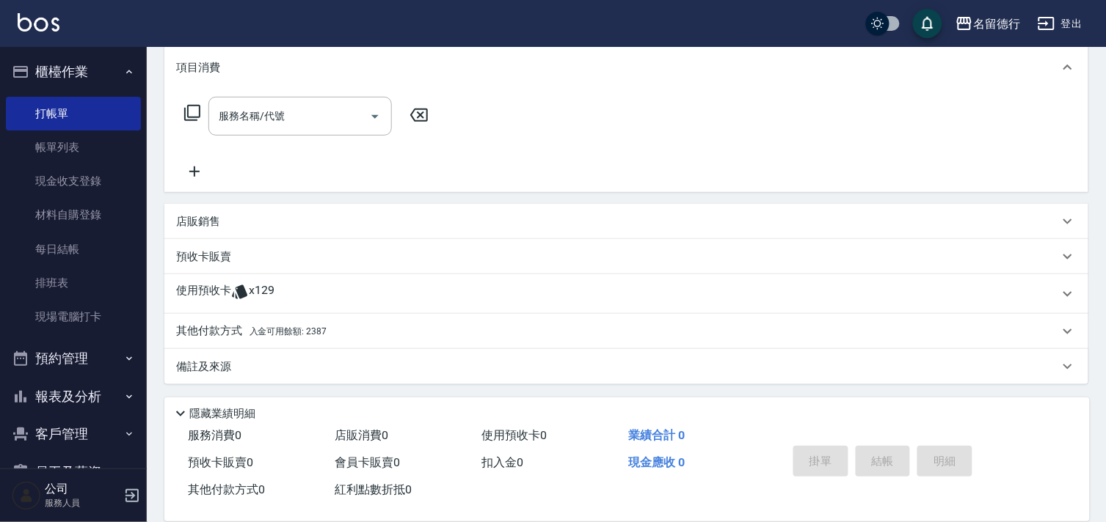
click at [232, 287] on icon at bounding box center [240, 292] width 18 height 18
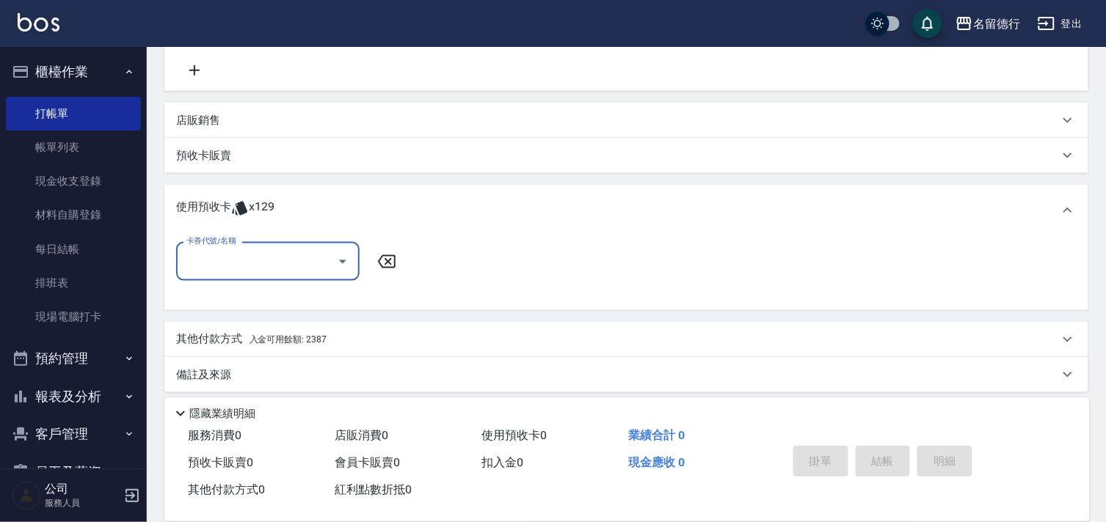
scroll to position [306, 0]
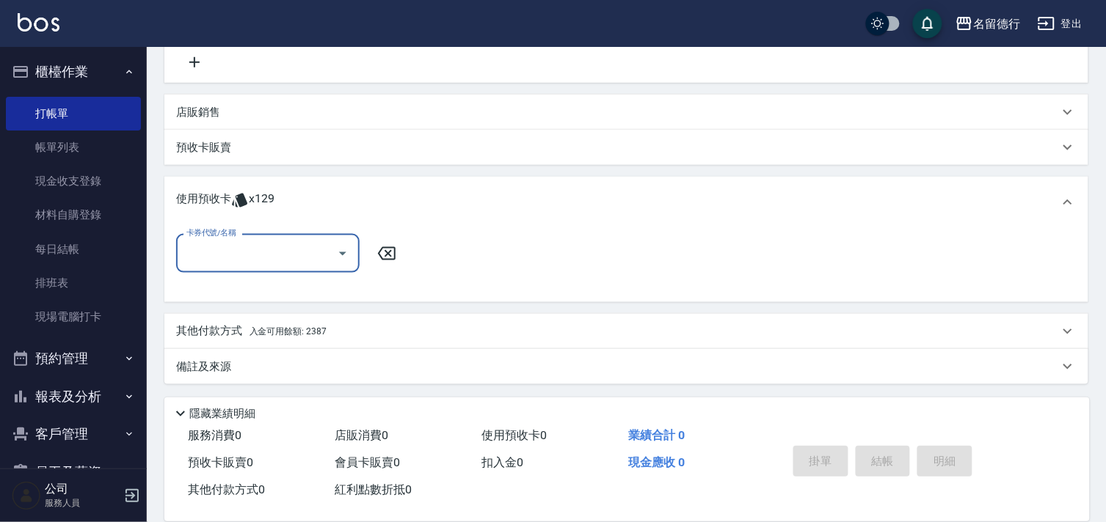
click at [251, 259] on input "卡券代號/名稱" at bounding box center [257, 254] width 148 height 26
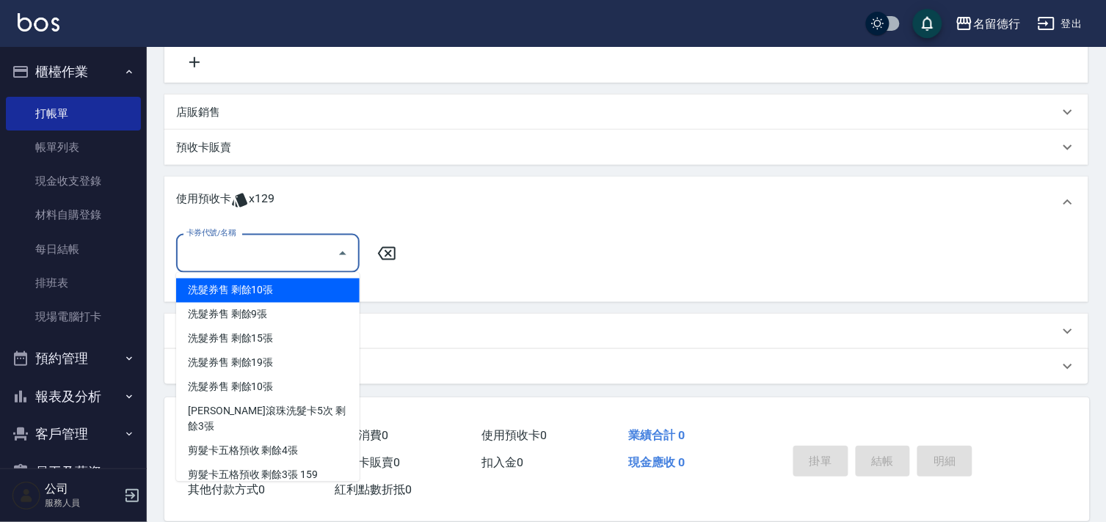
click at [281, 296] on div "洗髮券售 剩餘10張" at bounding box center [267, 291] width 183 height 24
type input "洗髮券售"
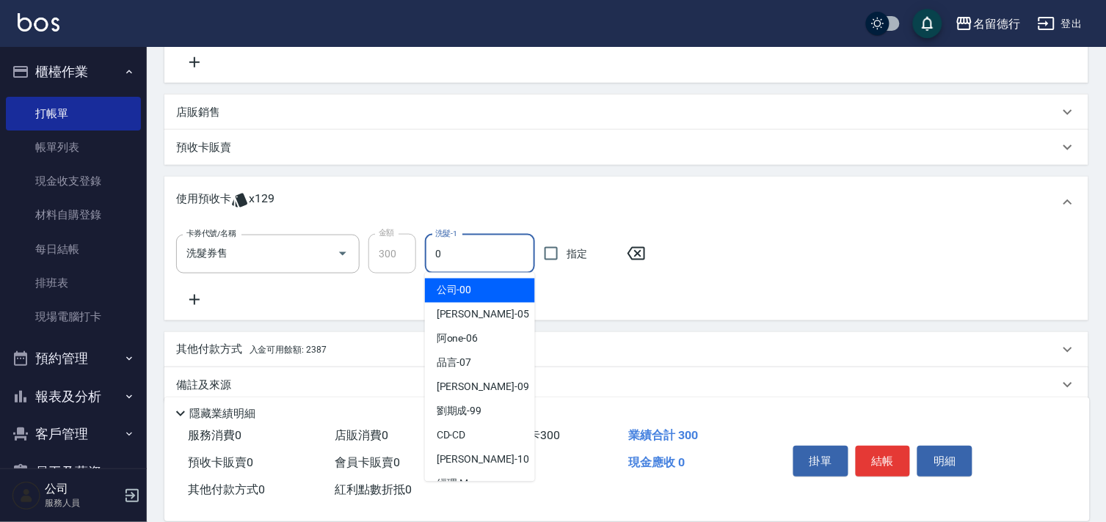
click at [496, 252] on input "0" at bounding box center [479, 254] width 97 height 26
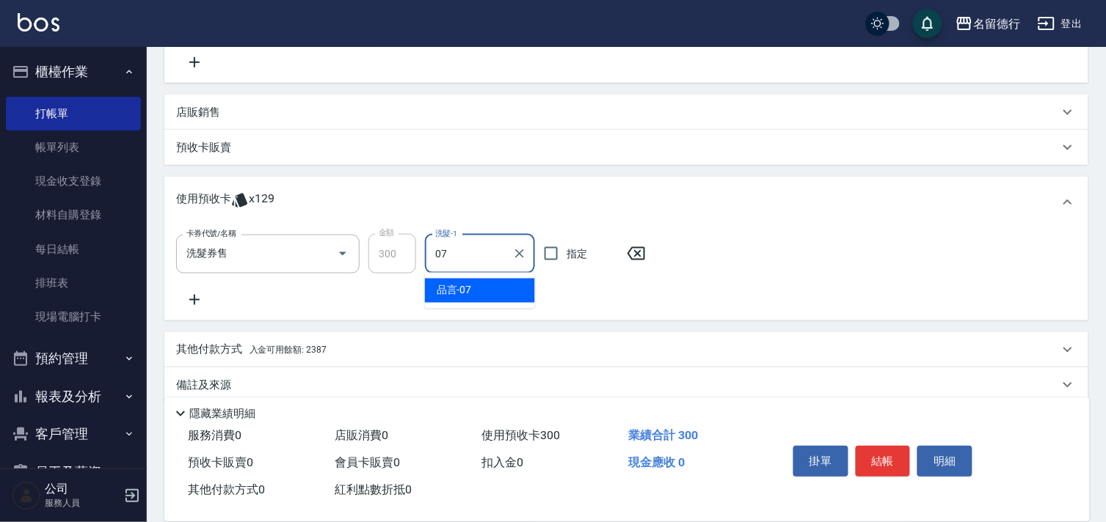
click at [496, 292] on div "品言 -07" at bounding box center [480, 291] width 110 height 24
type input "品言-07"
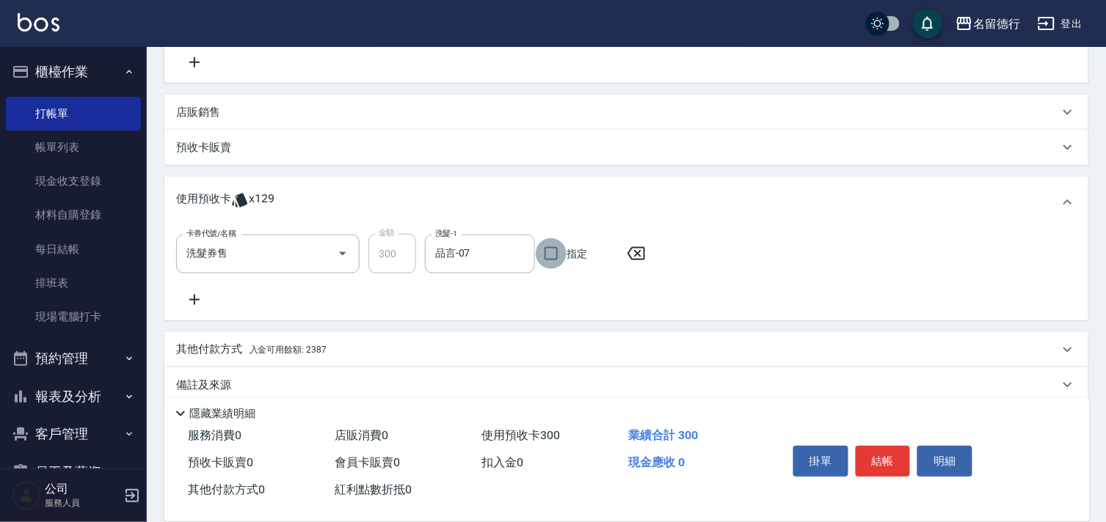
click at [560, 255] on input "指定" at bounding box center [551, 253] width 31 height 31
checkbox input "true"
click at [199, 299] on icon at bounding box center [194, 300] width 37 height 18
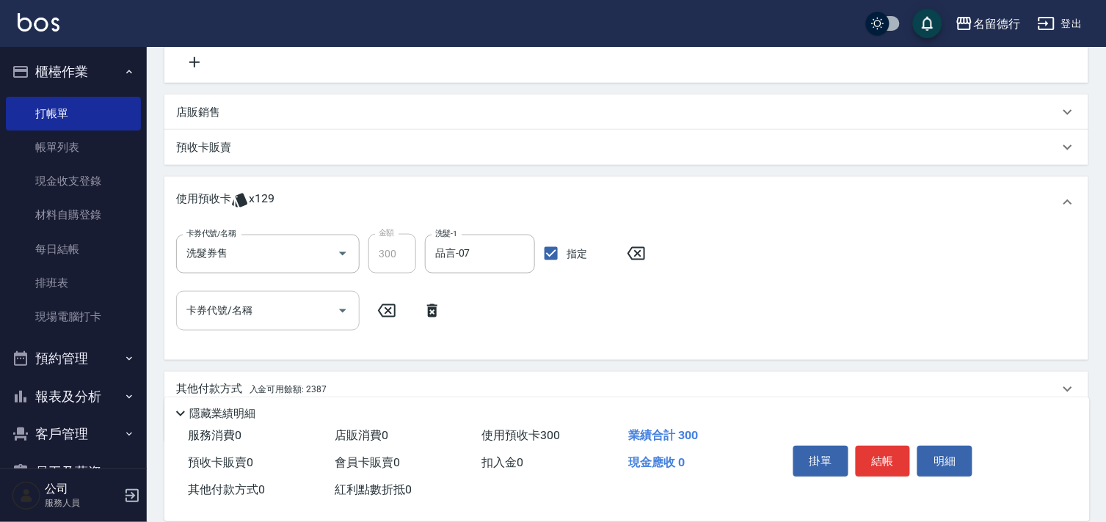
click at [219, 302] on div "卡券代號/名稱 卡券代號/名稱" at bounding box center [267, 310] width 183 height 39
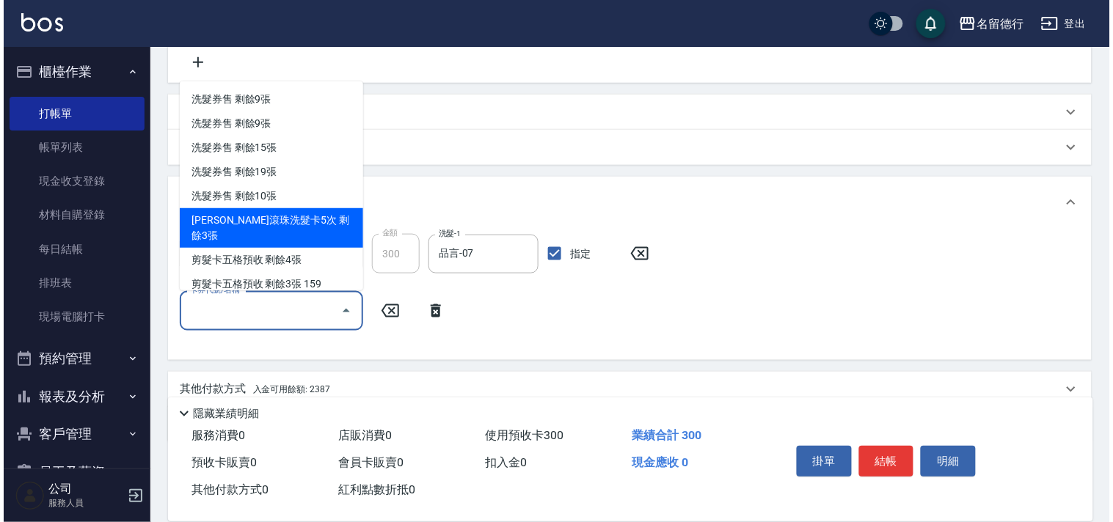
scroll to position [262, 0]
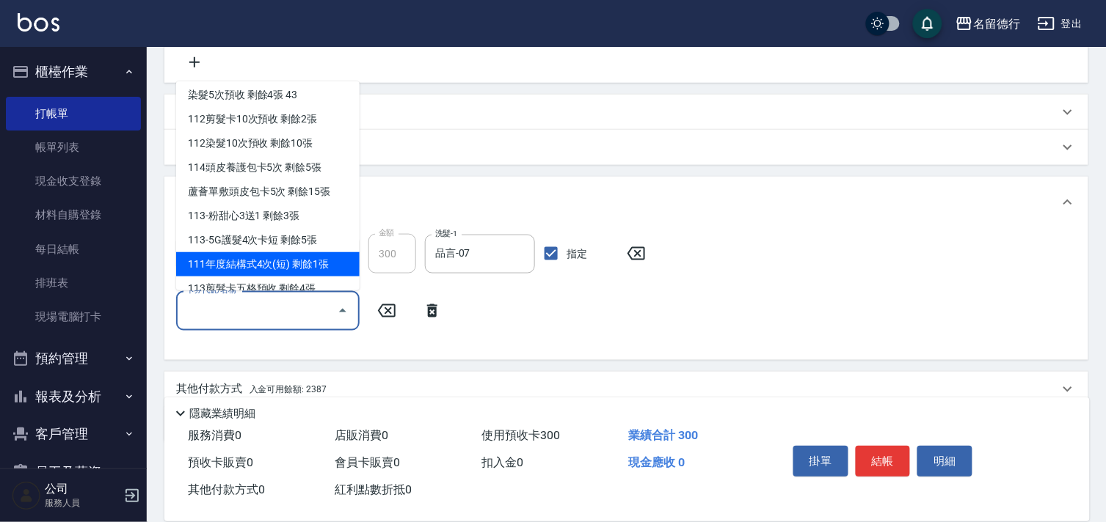
click at [265, 255] on div "111年度結構式4次(短) 剩餘1張" at bounding box center [267, 264] width 183 height 24
type input "111年度結構式4次(短)"
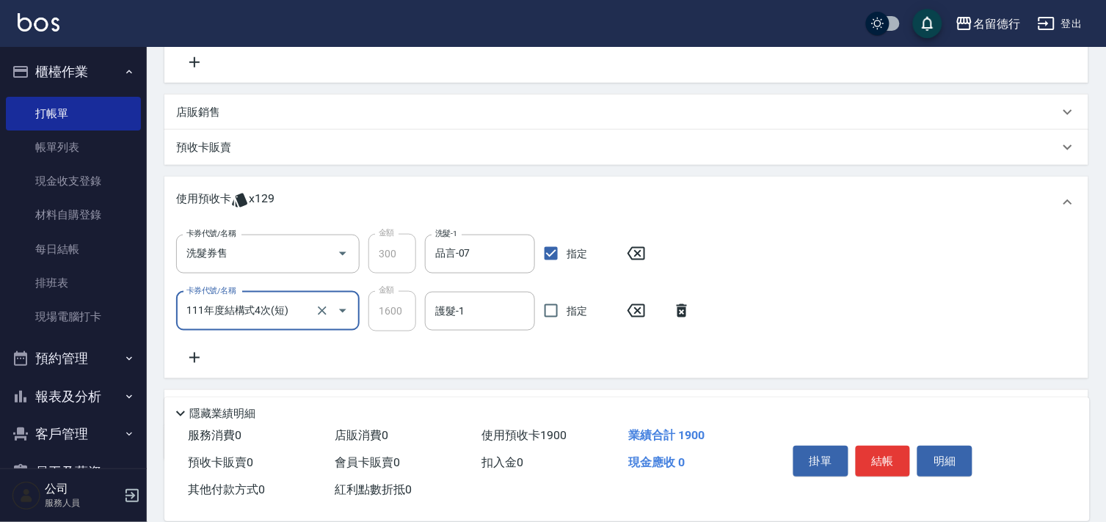
click at [478, 332] on div "卡券代號/名稱 洗髮券售 卡券代號/名稱 金額 300 金額 洗髮-1 品言-07 洗髮-1 指定 卡券代號/名稱 111年度結構式4次(短) 卡券代號/名稱…" at bounding box center [626, 300] width 900 height 132
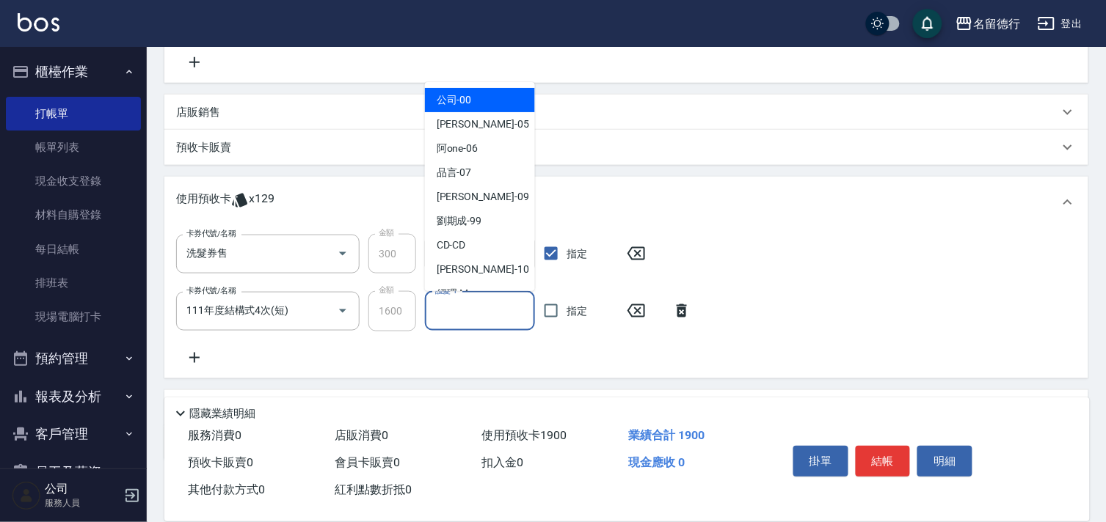
click at [480, 313] on input "護髮-1" at bounding box center [479, 312] width 97 height 26
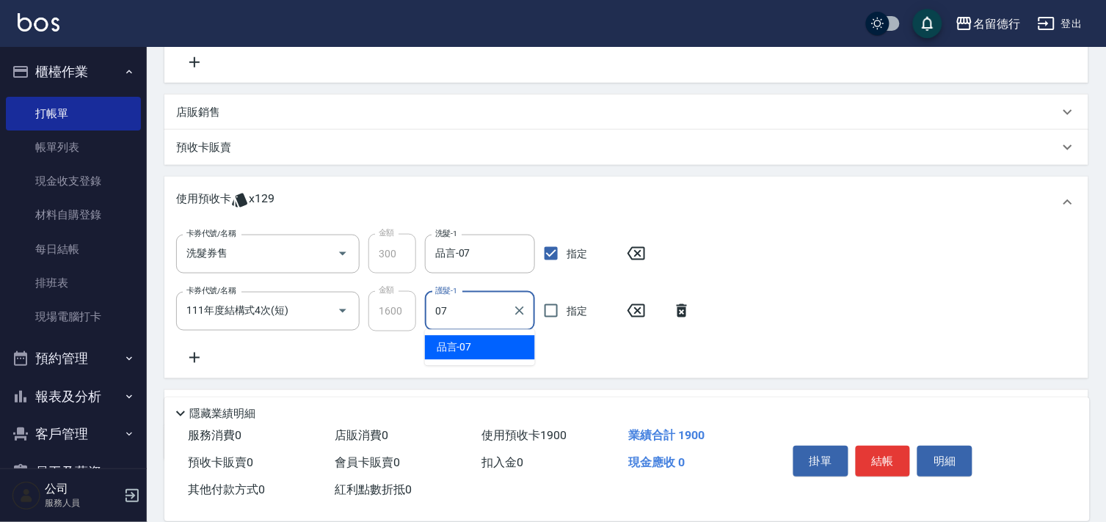
click at [478, 345] on div "品言 -07" at bounding box center [480, 348] width 110 height 24
type input "品言-07"
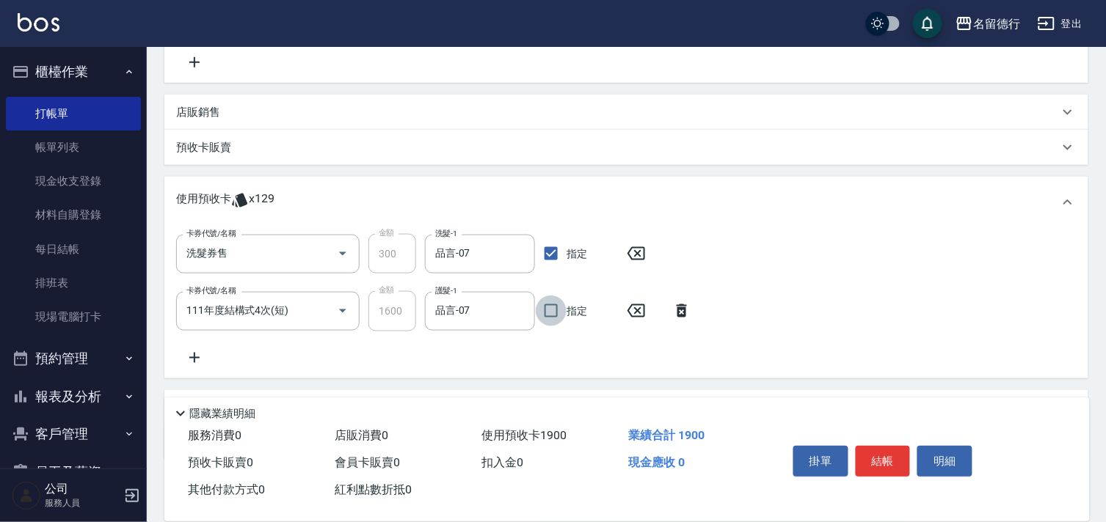
click at [563, 308] on input "指定" at bounding box center [551, 311] width 31 height 31
checkbox input "true"
click at [881, 451] on button "結帳" at bounding box center [883, 461] width 55 height 31
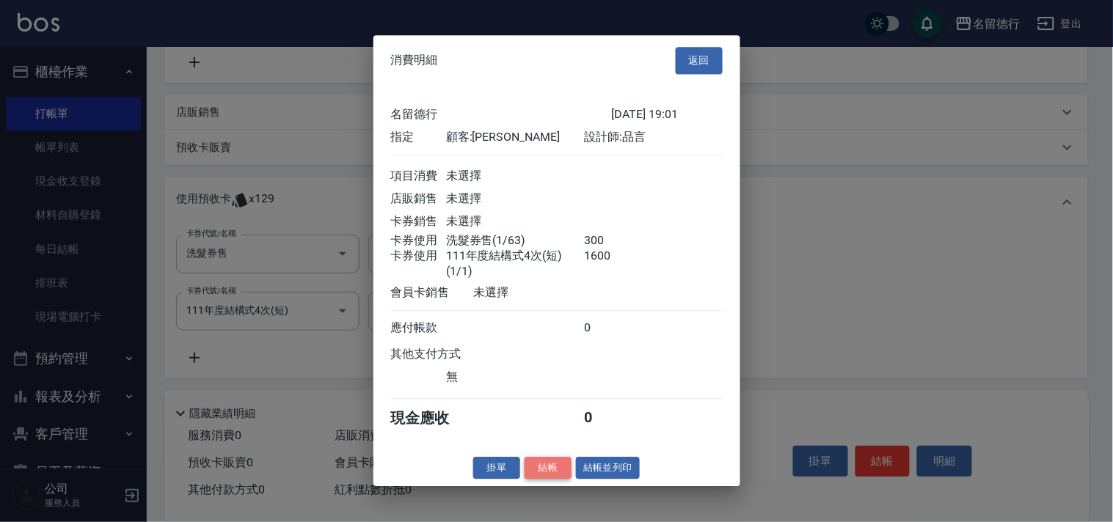
click at [561, 470] on button "結帳" at bounding box center [548, 468] width 47 height 23
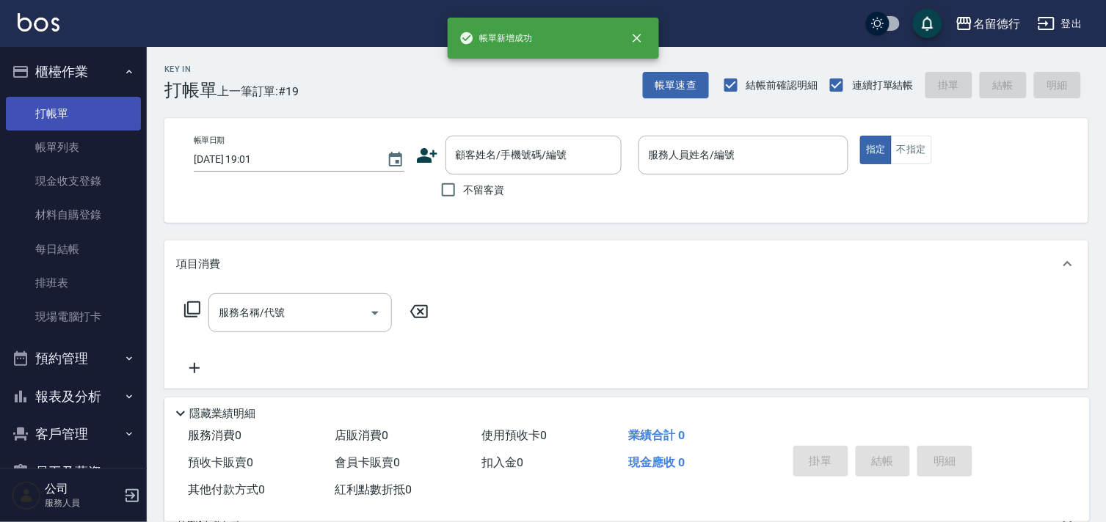
scroll to position [0, 0]
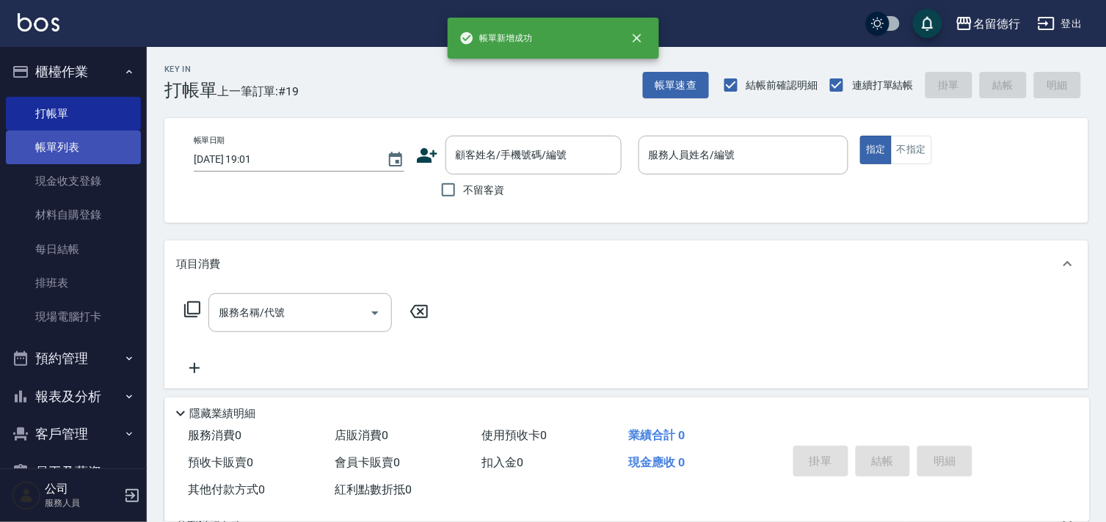
click at [87, 147] on link "帳單列表" at bounding box center [73, 148] width 135 height 34
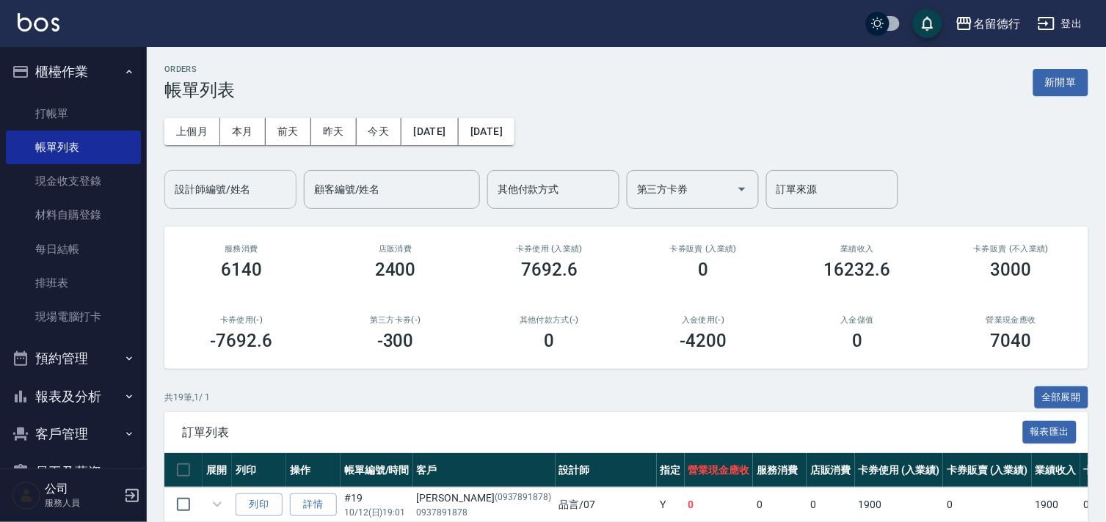
click at [203, 184] on div "設計師編號/姓名 設計師編號/姓名" at bounding box center [230, 189] width 132 height 39
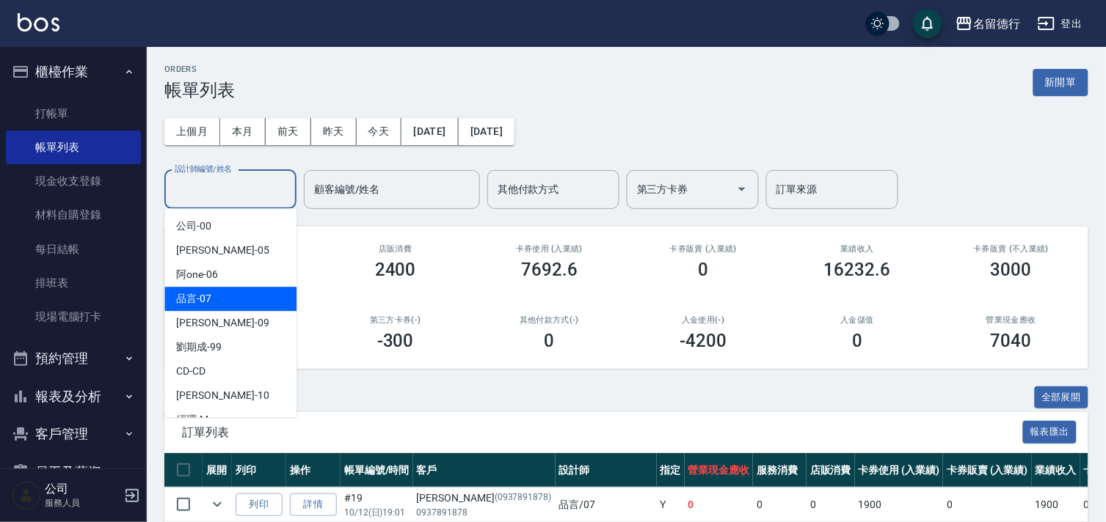
click at [235, 301] on div "品言 -07" at bounding box center [230, 299] width 132 height 24
type input "品言-07"
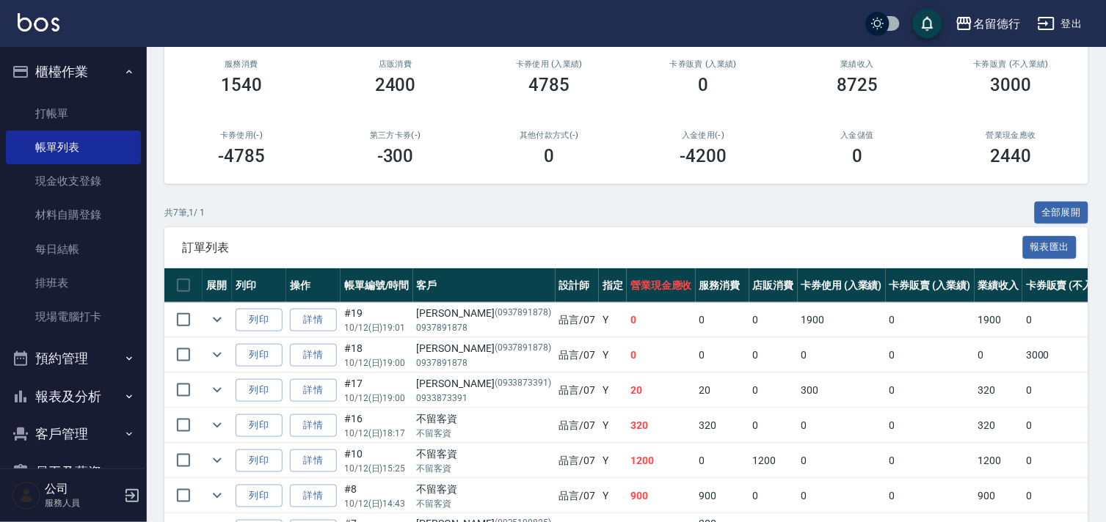
scroll to position [283, 0]
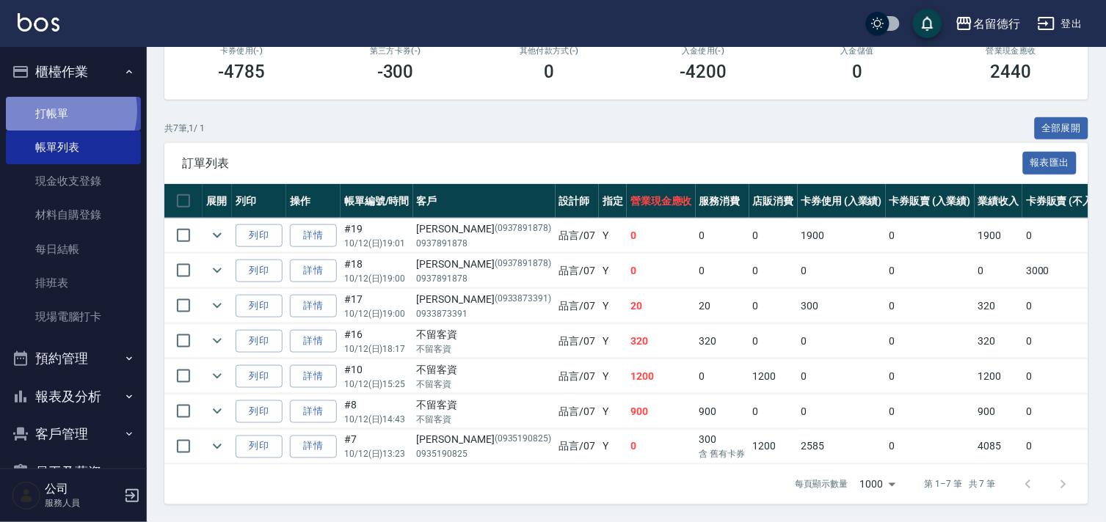
click at [59, 110] on link "打帳單" at bounding box center [73, 114] width 135 height 34
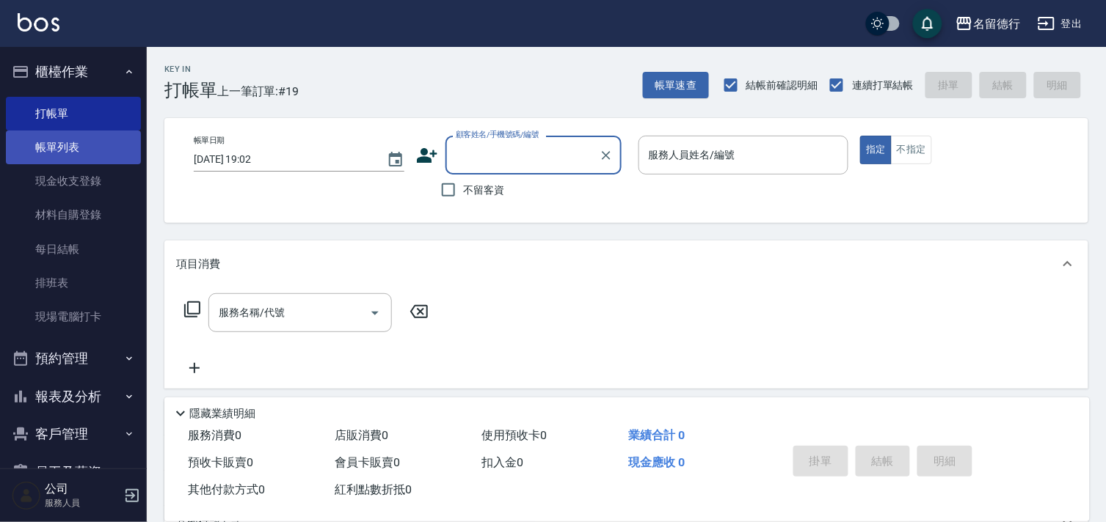
click at [55, 141] on link "帳單列表" at bounding box center [73, 148] width 135 height 34
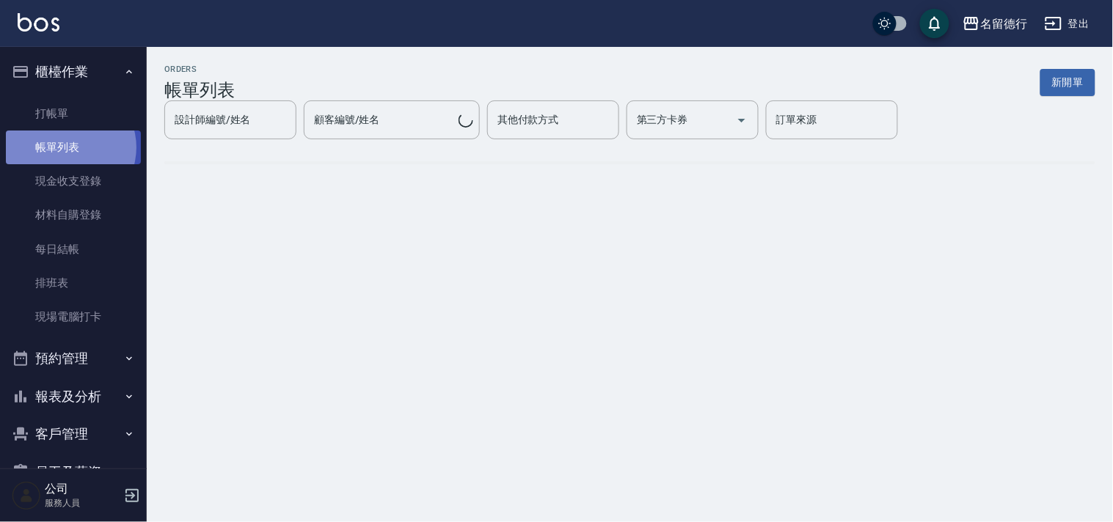
click at [67, 147] on link "帳單列表" at bounding box center [73, 148] width 135 height 34
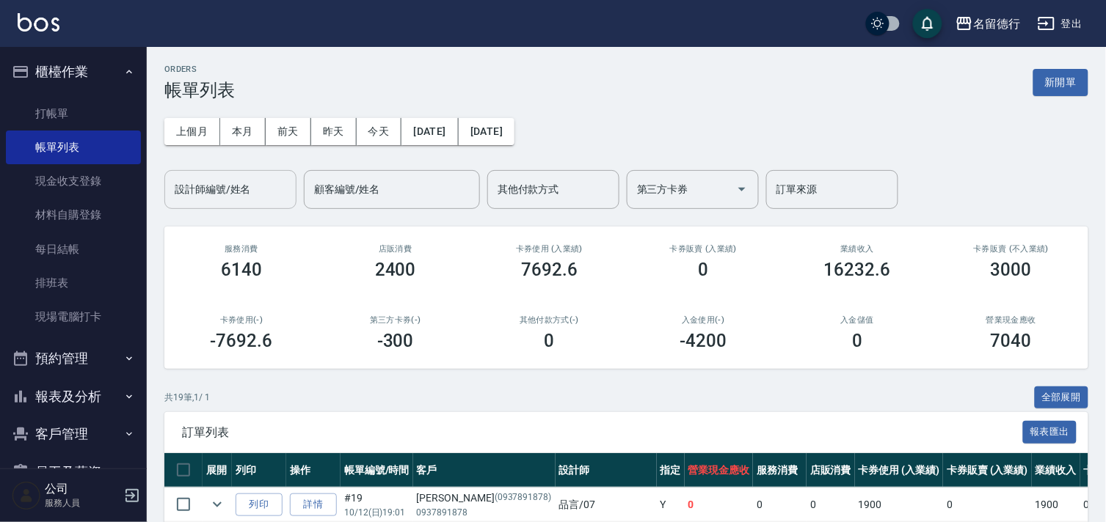
click at [205, 181] on input "設計師編號/姓名" at bounding box center [230, 190] width 119 height 26
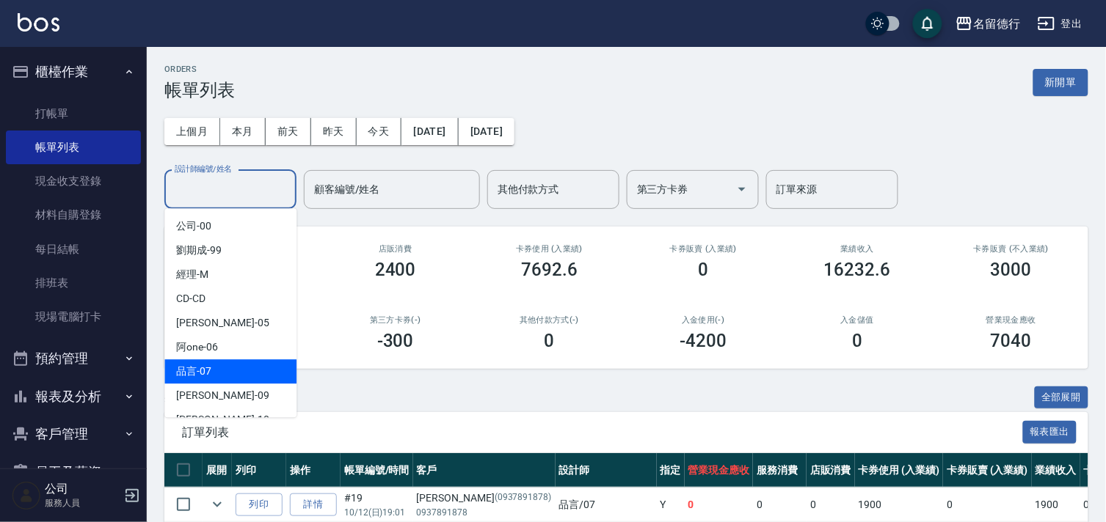
click at [244, 372] on div "品言 -07" at bounding box center [230, 372] width 132 height 24
type input "品言-07"
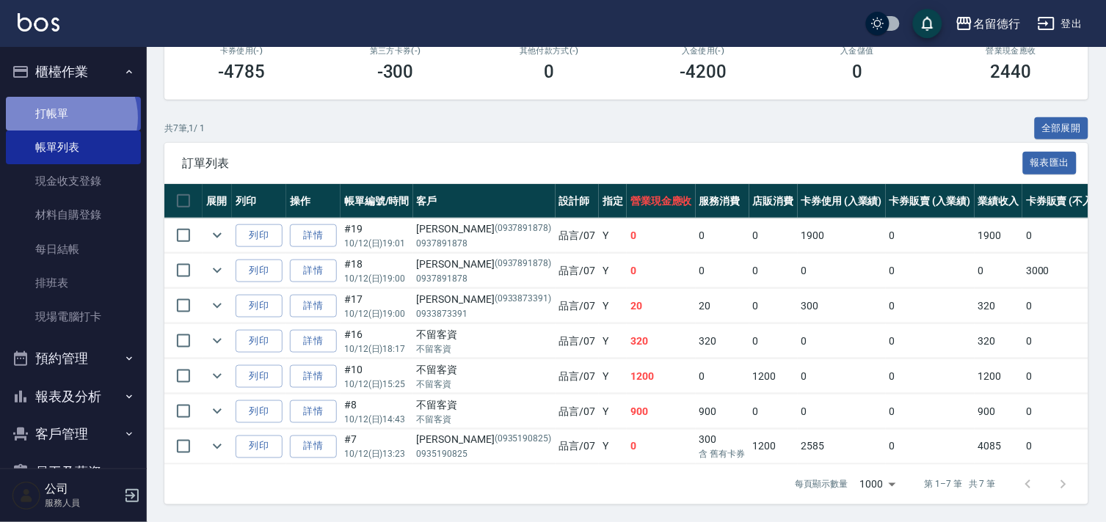
click at [64, 117] on link "打帳單" at bounding box center [73, 114] width 135 height 34
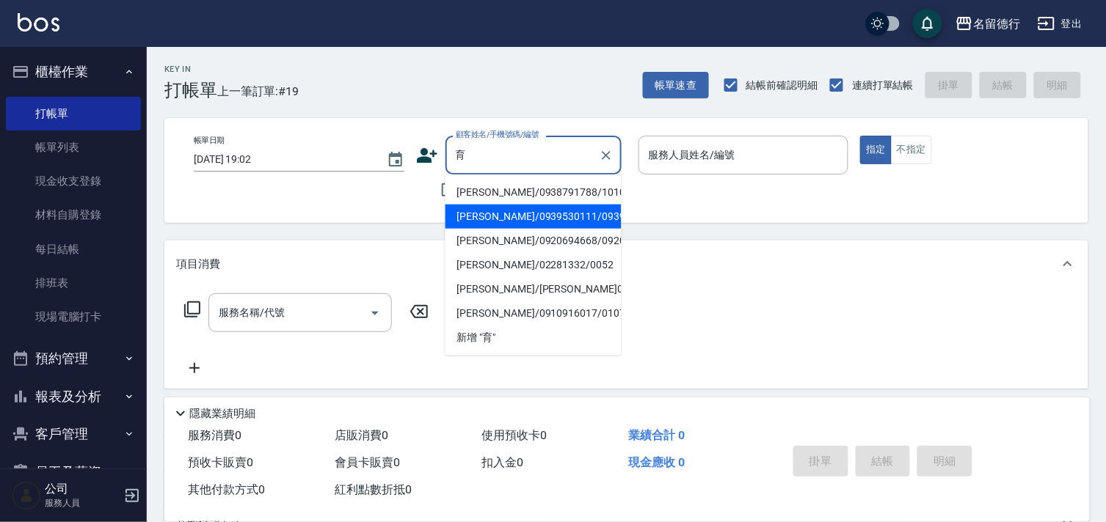
click at [503, 225] on li "[PERSON_NAME]/0939530111/0939530111" at bounding box center [533, 217] width 176 height 24
type input "[PERSON_NAME]/0939530111/0939530111"
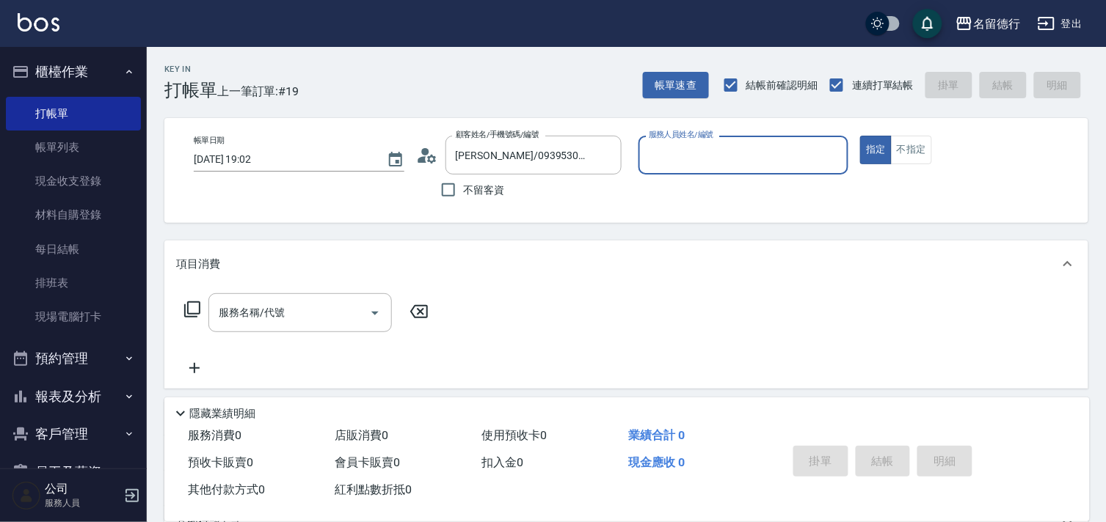
type input "品言-07"
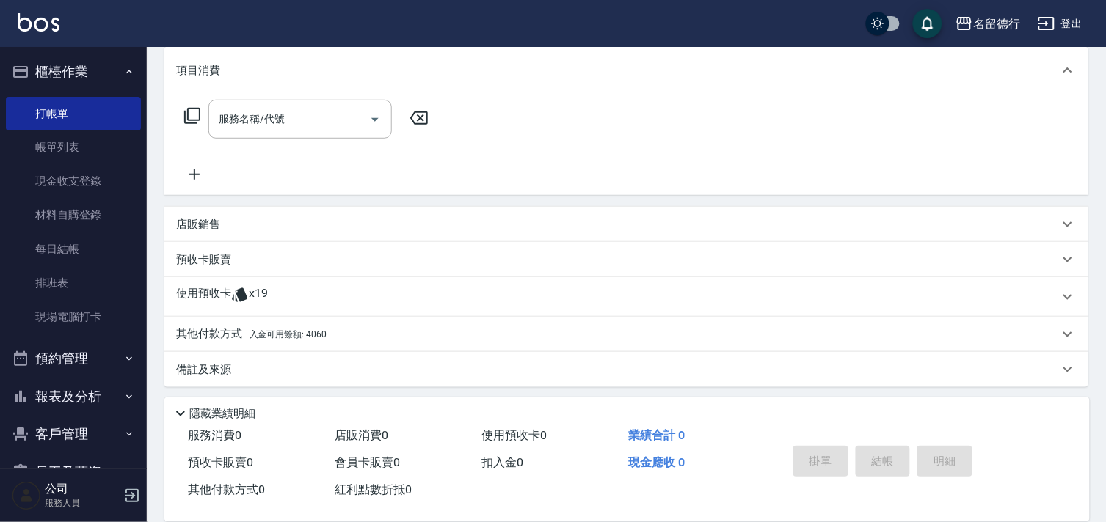
scroll to position [197, 0]
click at [277, 332] on span "入金可用餘額: 4060" at bounding box center [288, 332] width 77 height 10
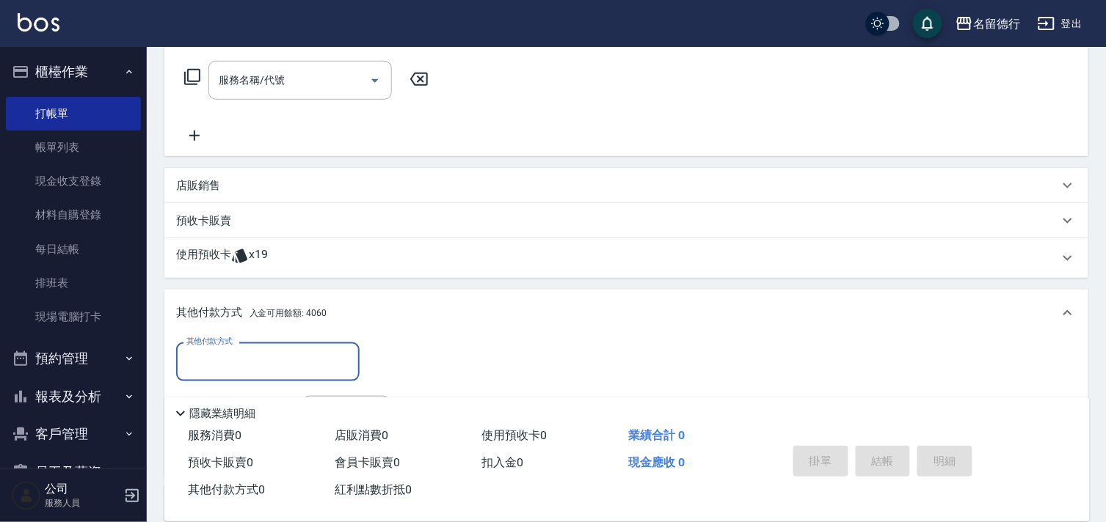
scroll to position [34, 0]
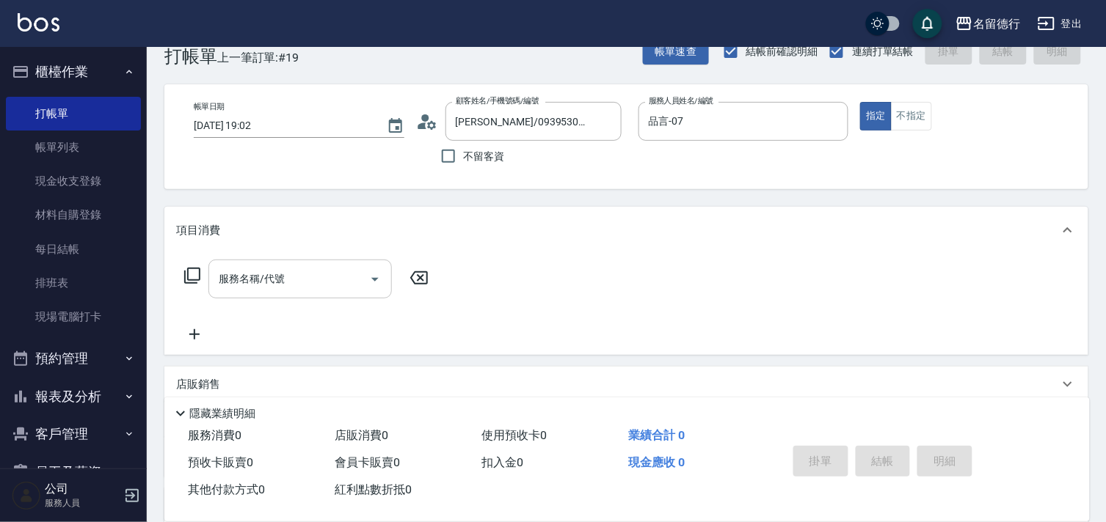
click at [257, 266] on input "服務名稱/代號" at bounding box center [289, 279] width 148 height 26
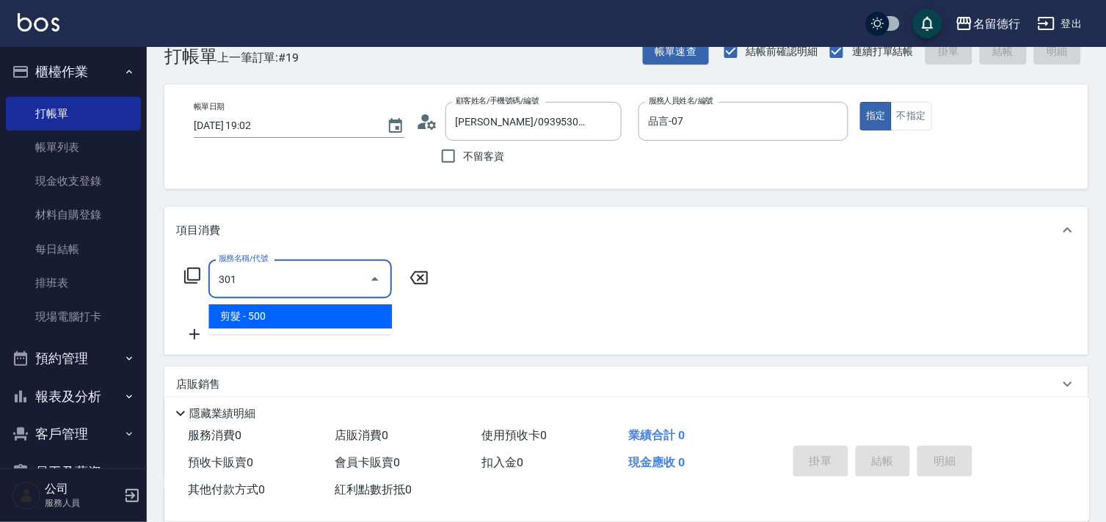
click at [288, 312] on span "剪髮 - 500" at bounding box center [299, 317] width 183 height 24
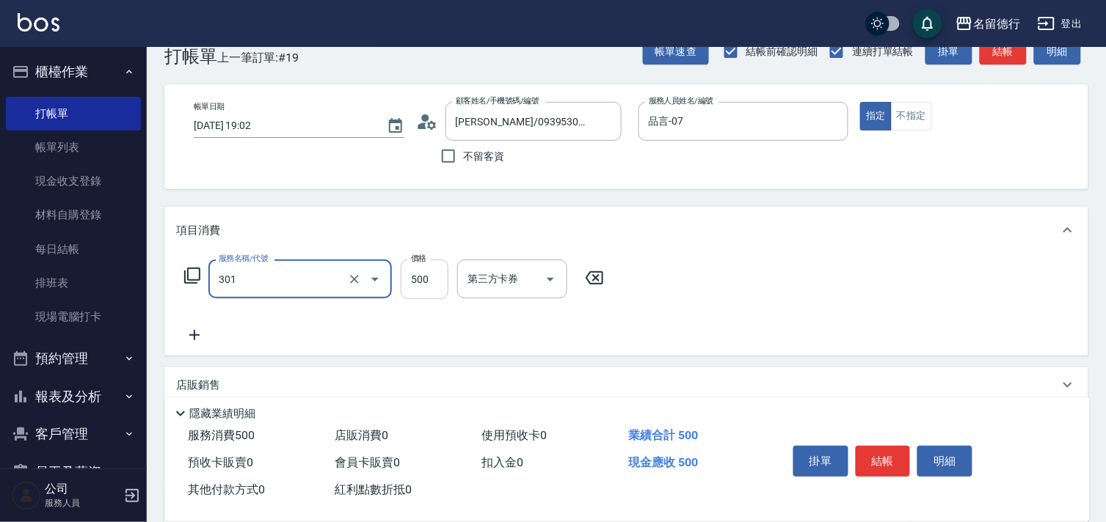
click at [420, 279] on input "500" at bounding box center [425, 280] width 48 height 40
type input "剪髮(301)"
type input "400"
click at [806, 316] on div "服務名稱/代號 剪髮(301) 服務名稱/代號 價格 400 價格 第三方卡券 第三方卡券" at bounding box center [626, 305] width 924 height 102
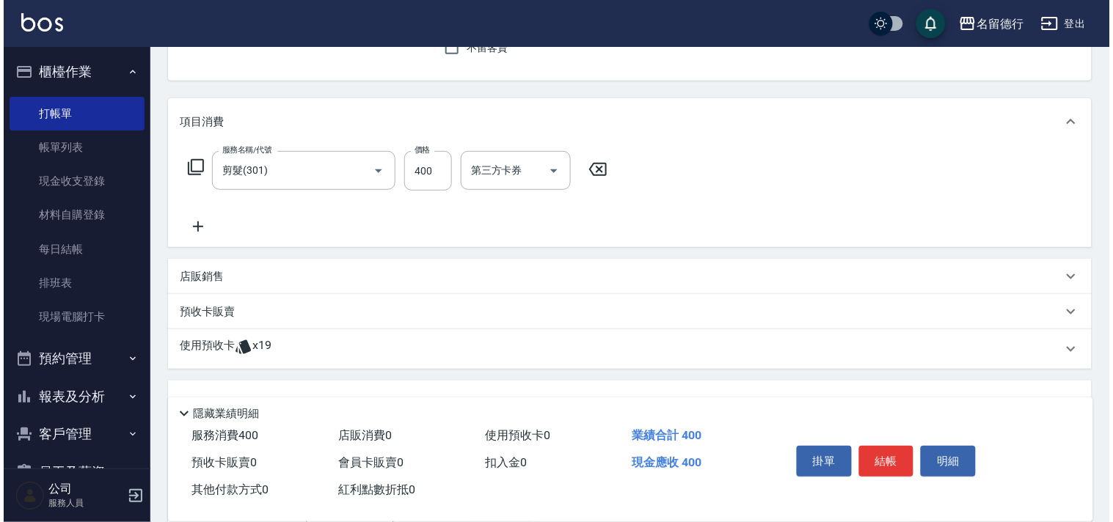
scroll to position [360, 0]
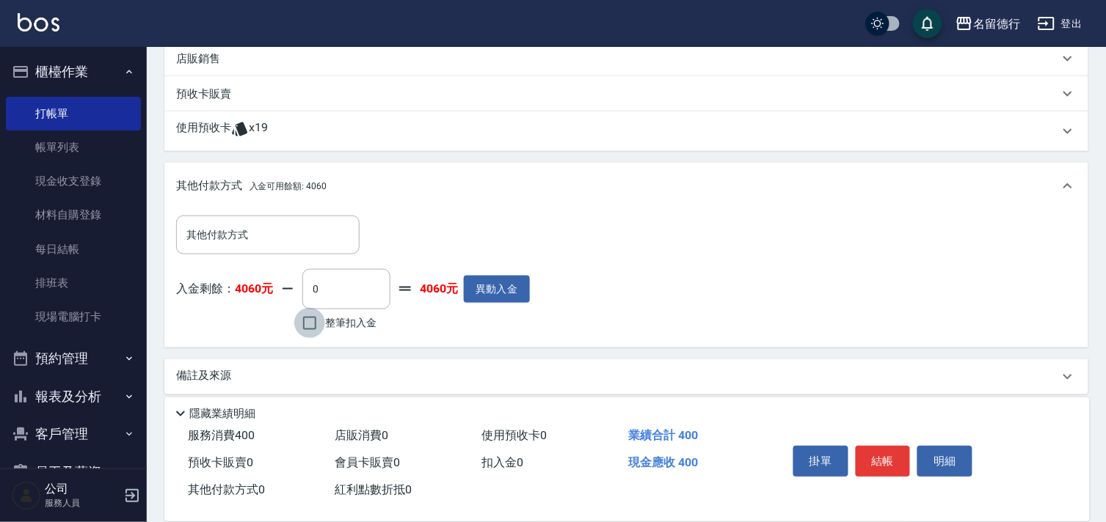
click at [321, 316] on input "整筆扣入金" at bounding box center [309, 323] width 31 height 31
checkbox input "true"
type input "400"
click at [890, 451] on button "結帳" at bounding box center [883, 461] width 55 height 31
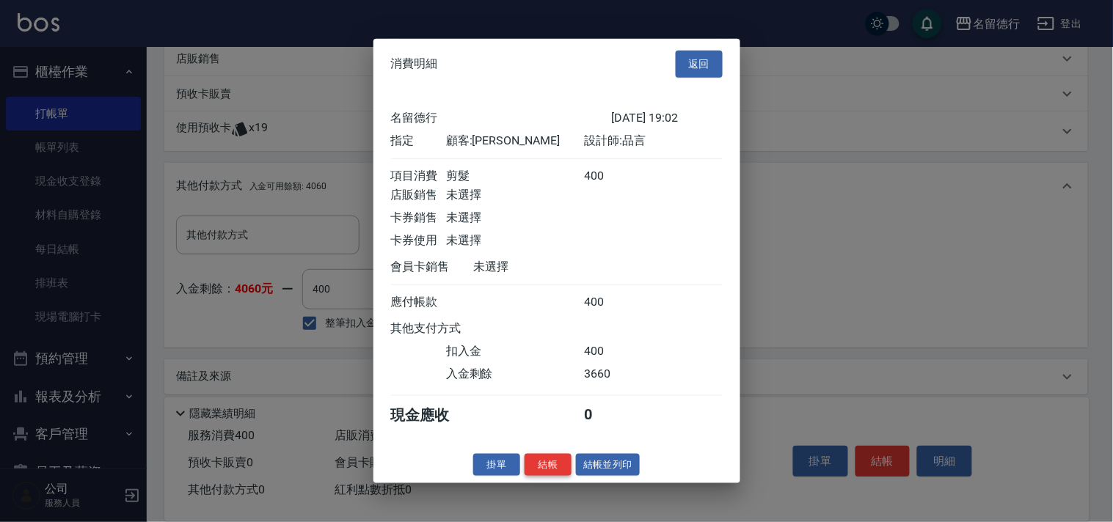
click at [552, 476] on button "結帳" at bounding box center [548, 465] width 47 height 23
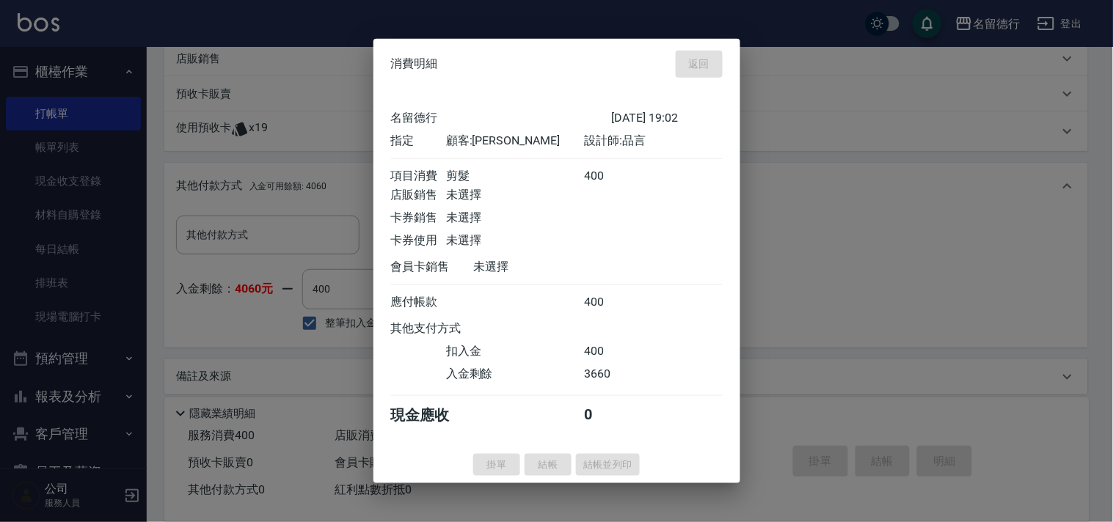
type input "[DATE] 19:03"
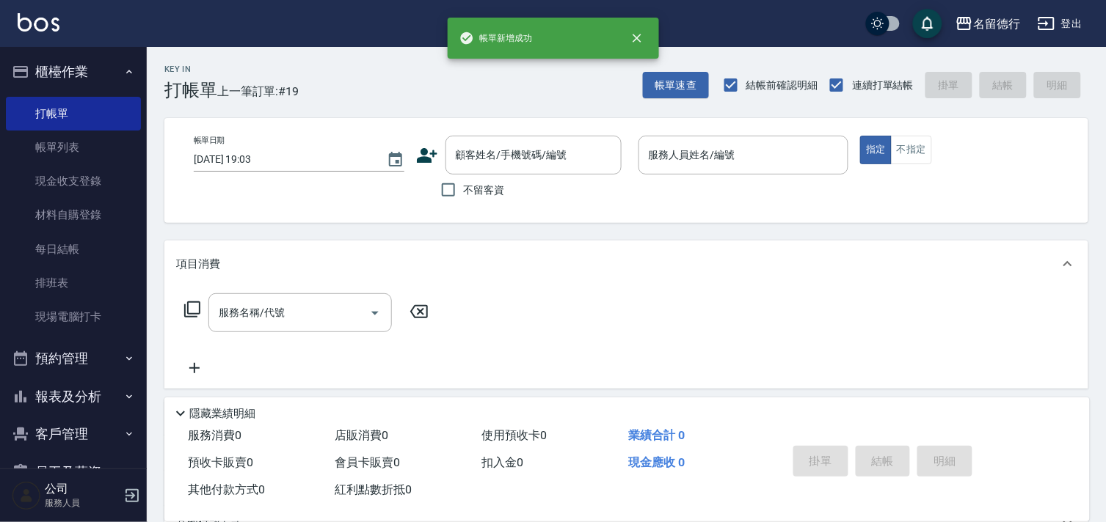
scroll to position [0, 0]
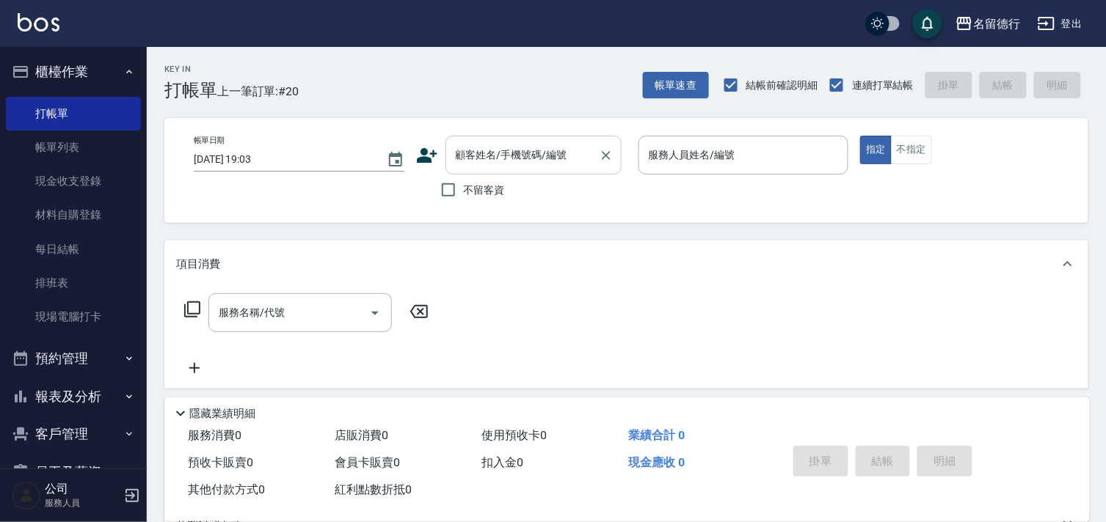
click at [468, 160] on input "顧客姓名/手機號碼/編號" at bounding box center [522, 155] width 141 height 26
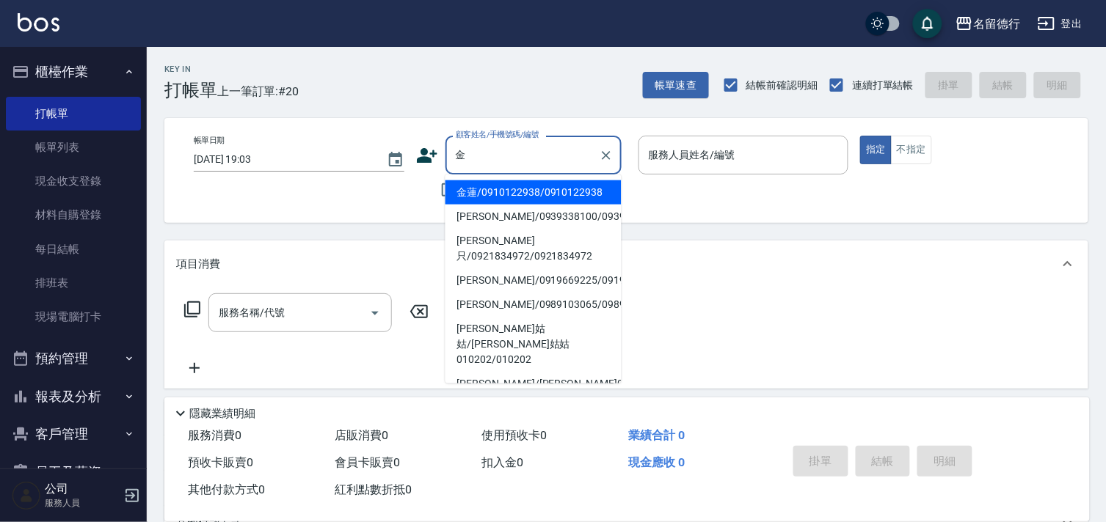
click at [553, 200] on li "金蓮/0910122938/0910122938" at bounding box center [533, 193] width 176 height 24
type input "金蓮/0910122938/0910122938"
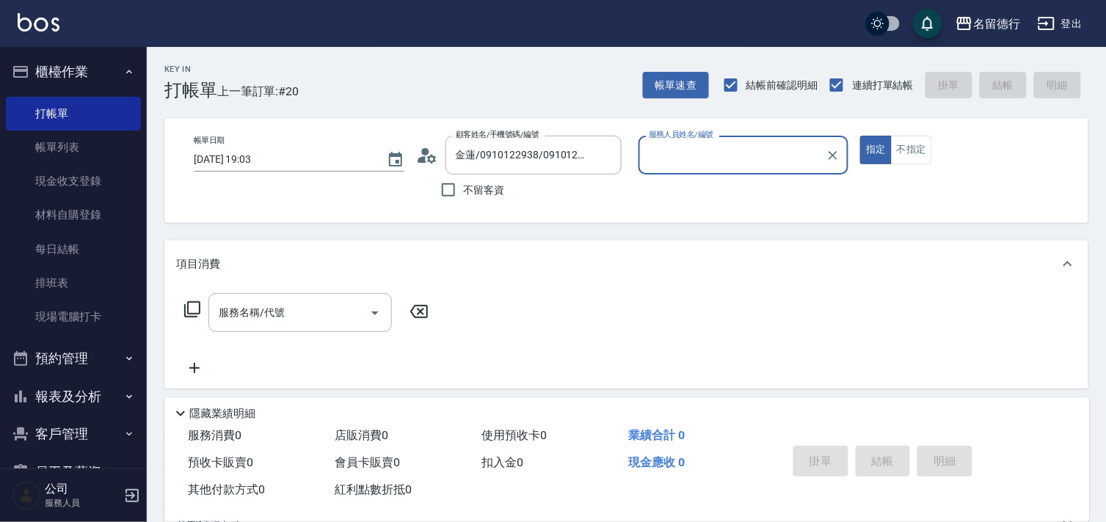
type input "品言-07"
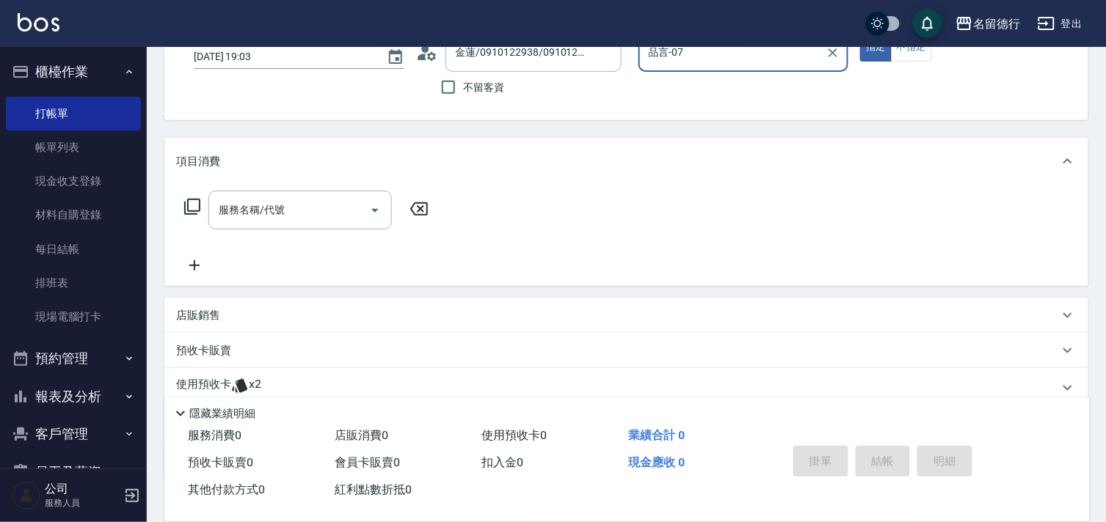
scroll to position [197, 0]
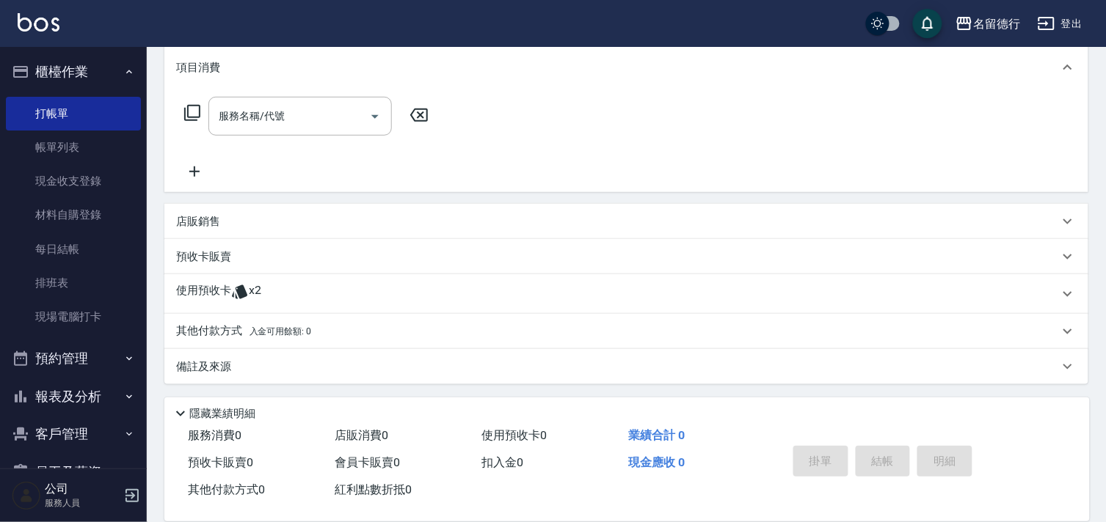
click at [217, 290] on p "使用預收卡" at bounding box center [203, 294] width 55 height 22
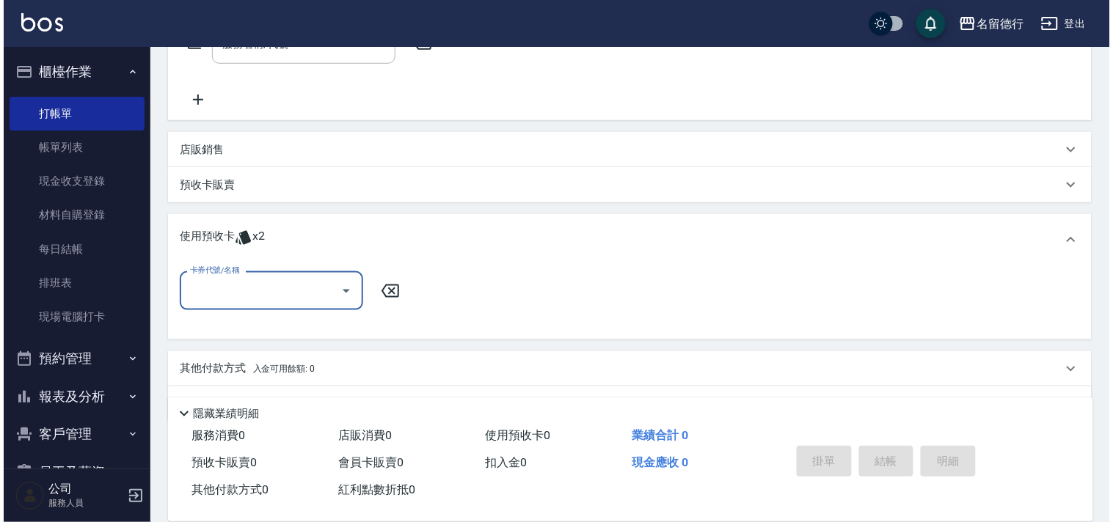
scroll to position [279, 0]
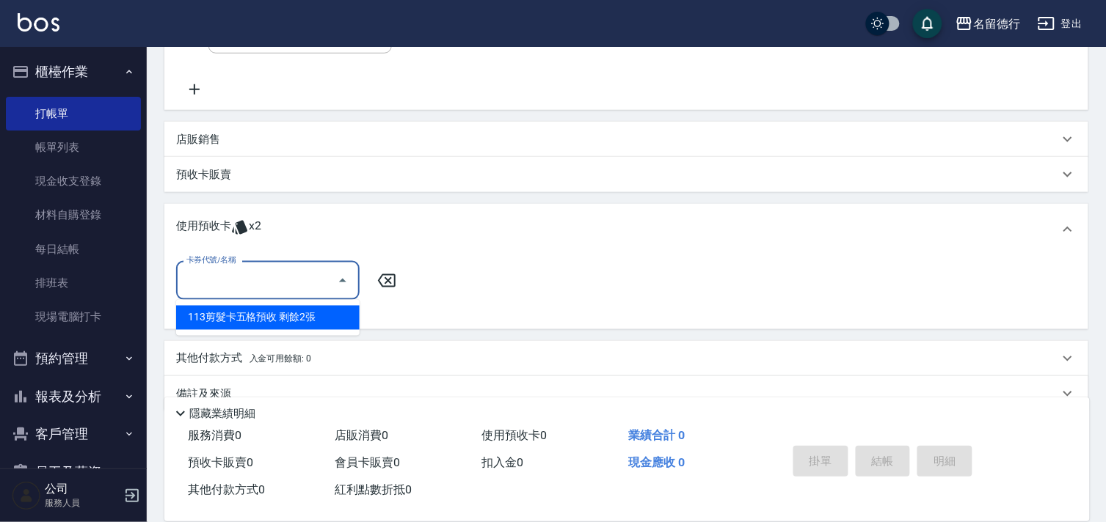
click at [258, 287] on input "卡券代號/名稱" at bounding box center [257, 281] width 148 height 26
click at [277, 321] on div "113剪髮卡五格預收 剩餘2張" at bounding box center [267, 318] width 183 height 24
type input "113剪髮卡五格預收"
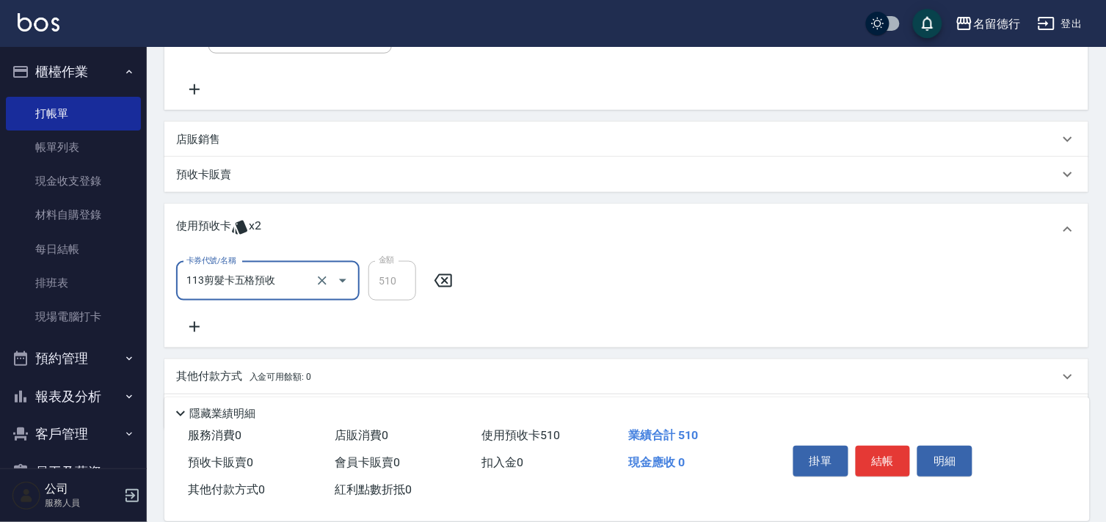
click at [875, 352] on div "項目消費 服務名稱/代號 服務名稱/代號 店販銷售 服務人員姓名/編號 服務人員姓名/編號 商品代號/名稱 商品代號/名稱 預收卡販賣 卡券名稱/代號 卡券名…" at bounding box center [626, 196] width 924 height 468
click at [889, 461] on button "結帳" at bounding box center [883, 461] width 55 height 31
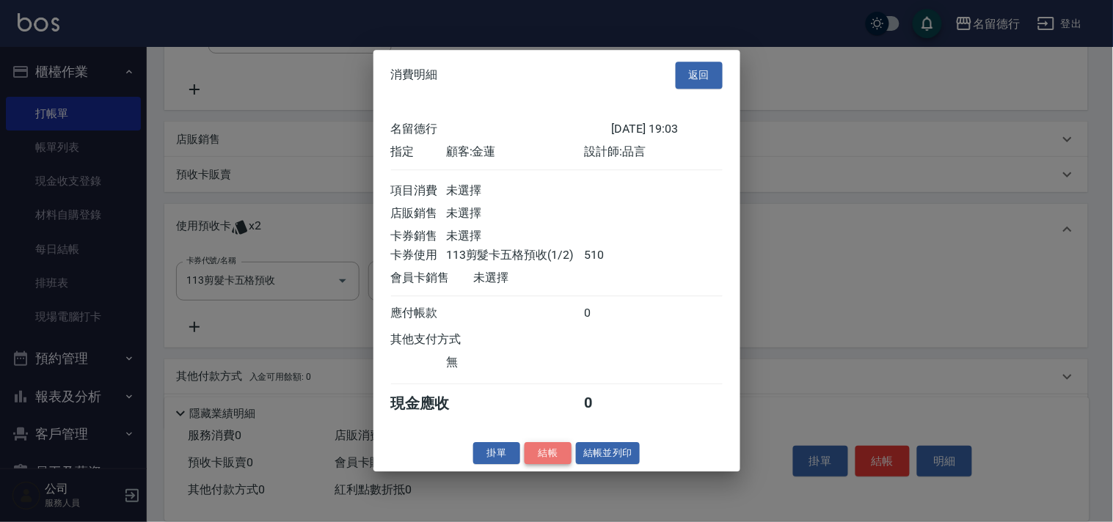
click at [530, 465] on button "結帳" at bounding box center [548, 453] width 47 height 23
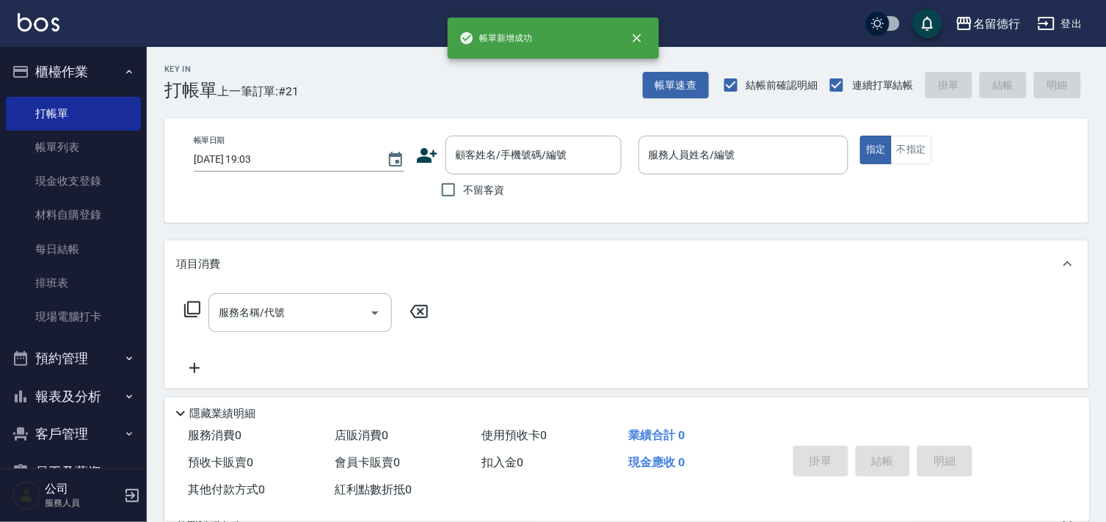
scroll to position [0, 0]
